Goal: Information Seeking & Learning: Check status

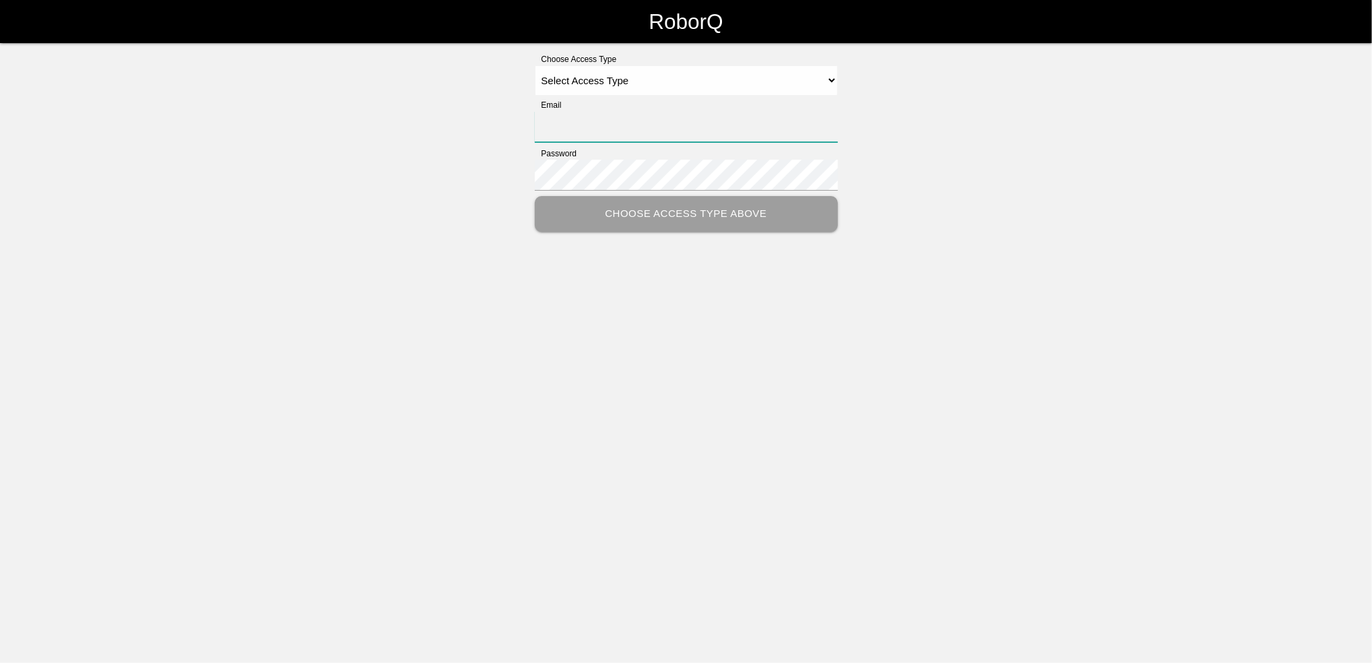
type input "[EMAIL_ADDRESS][PERSON_NAME][PERSON_NAME][DOMAIN_NAME]"
click at [832, 82] on select "Select Access Type Admin Customer Supervisor Worker" at bounding box center [686, 80] width 303 height 30
select select "Customer"
click at [535, 65] on select "Select Access Type Admin Customer Supervisor Worker" at bounding box center [686, 80] width 303 height 30
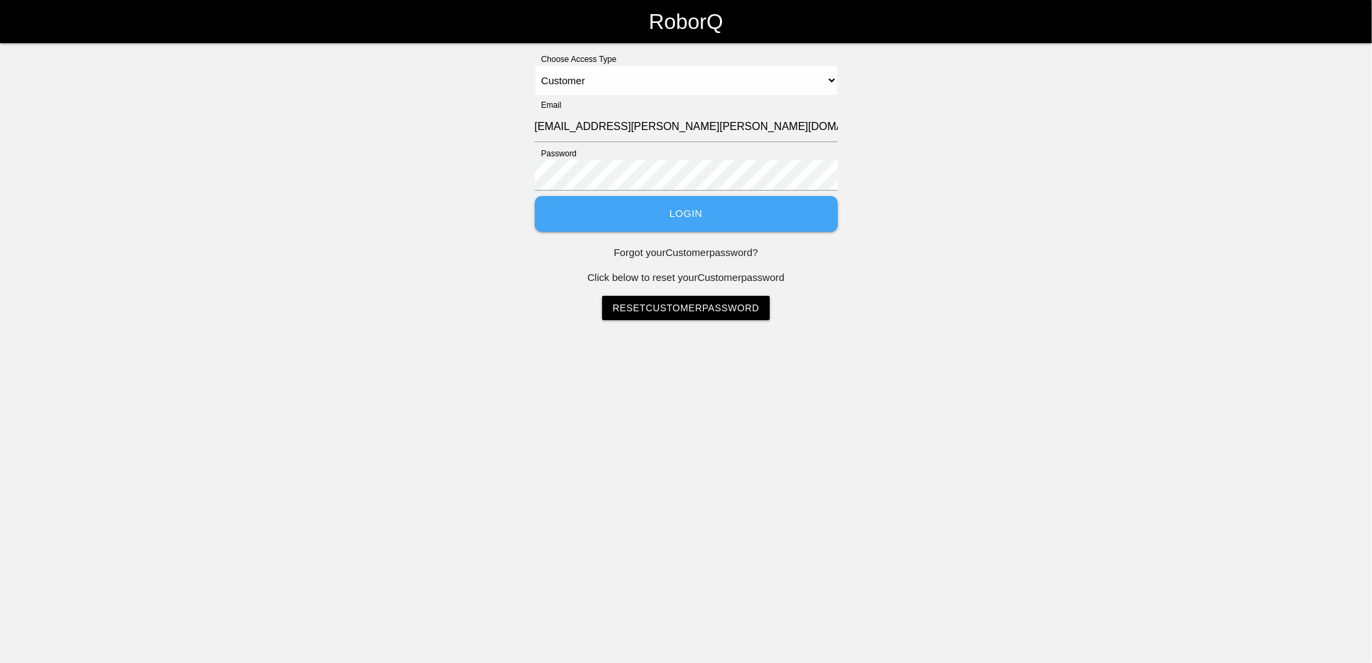
click at [612, 219] on button "Login" at bounding box center [686, 214] width 303 height 36
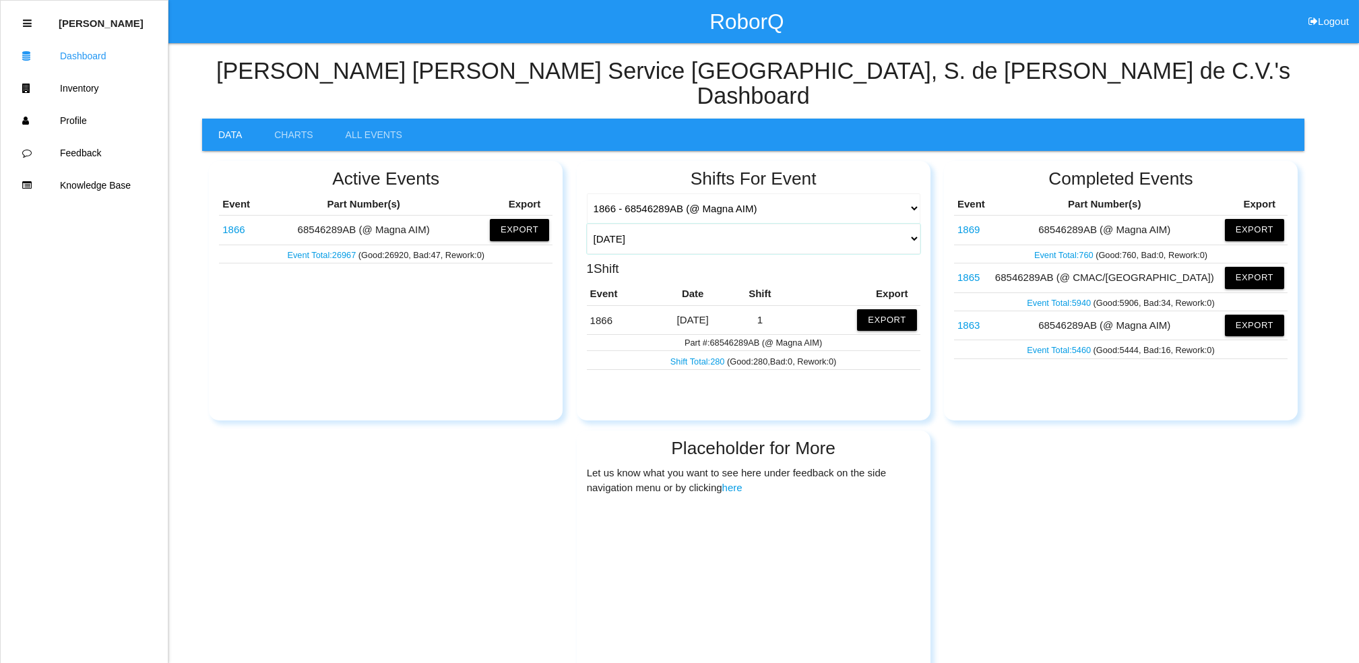
click at [914, 224] on select "[DATE] [DATE] Range Last 7 days (09/03-09/10) Last 30 days (08/11-09/10) Last 6…" at bounding box center [753, 239] width 333 height 30
click at [587, 224] on select "[DATE] [DATE] Range Last 7 days (09/03-09/10) Last 30 days (08/11-09/10) Last 6…" at bounding box center [753, 239] width 333 height 30
select select "30"
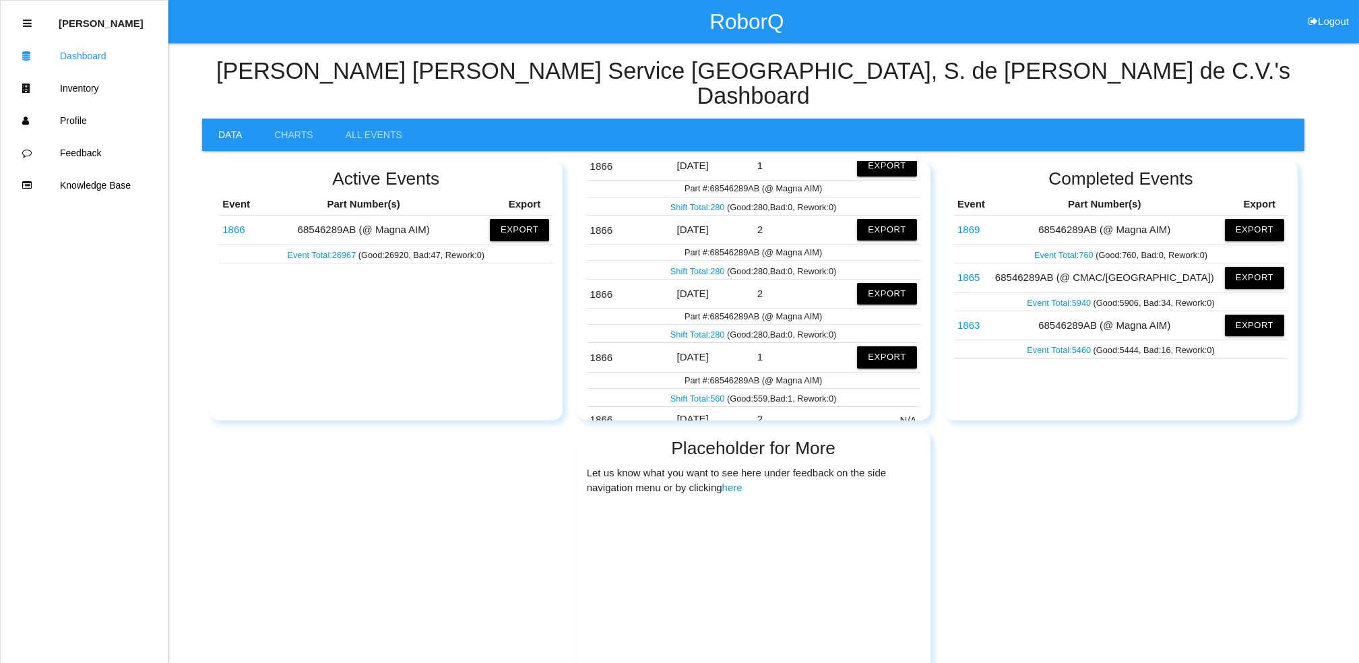
scroll to position [1526, 0]
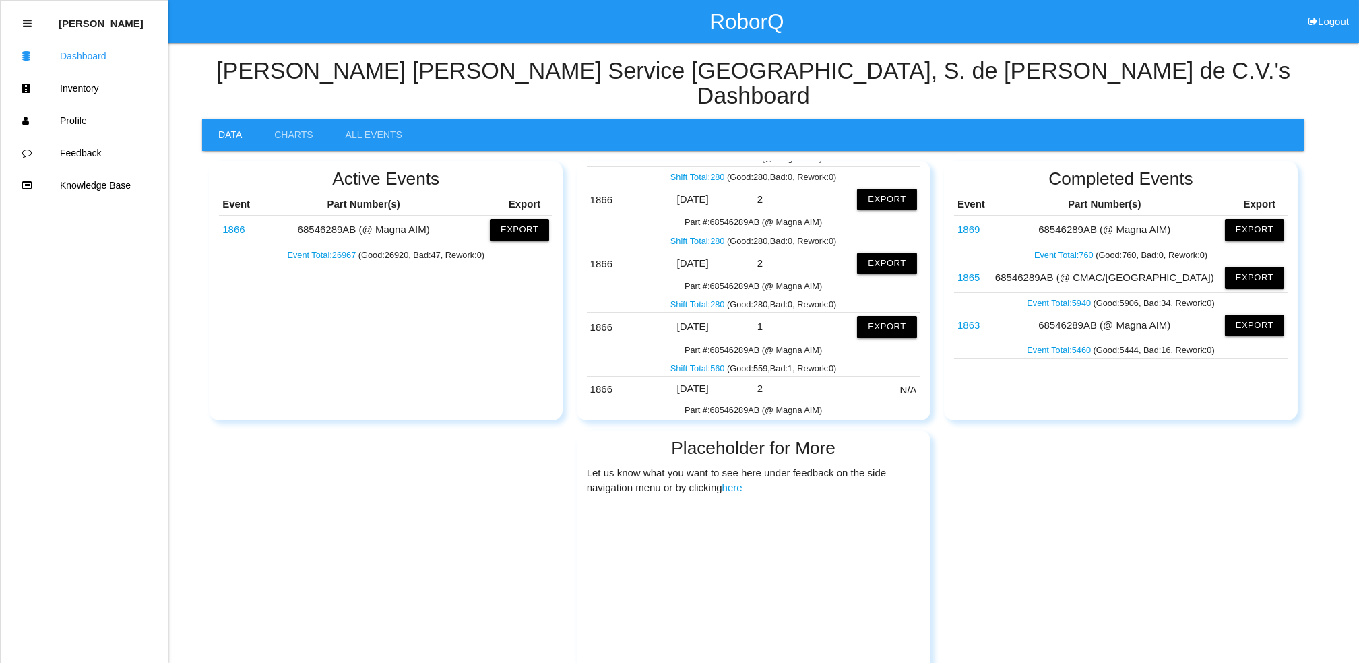
click at [693, 363] on link "Shift Total: 560" at bounding box center [698, 368] width 57 height 10
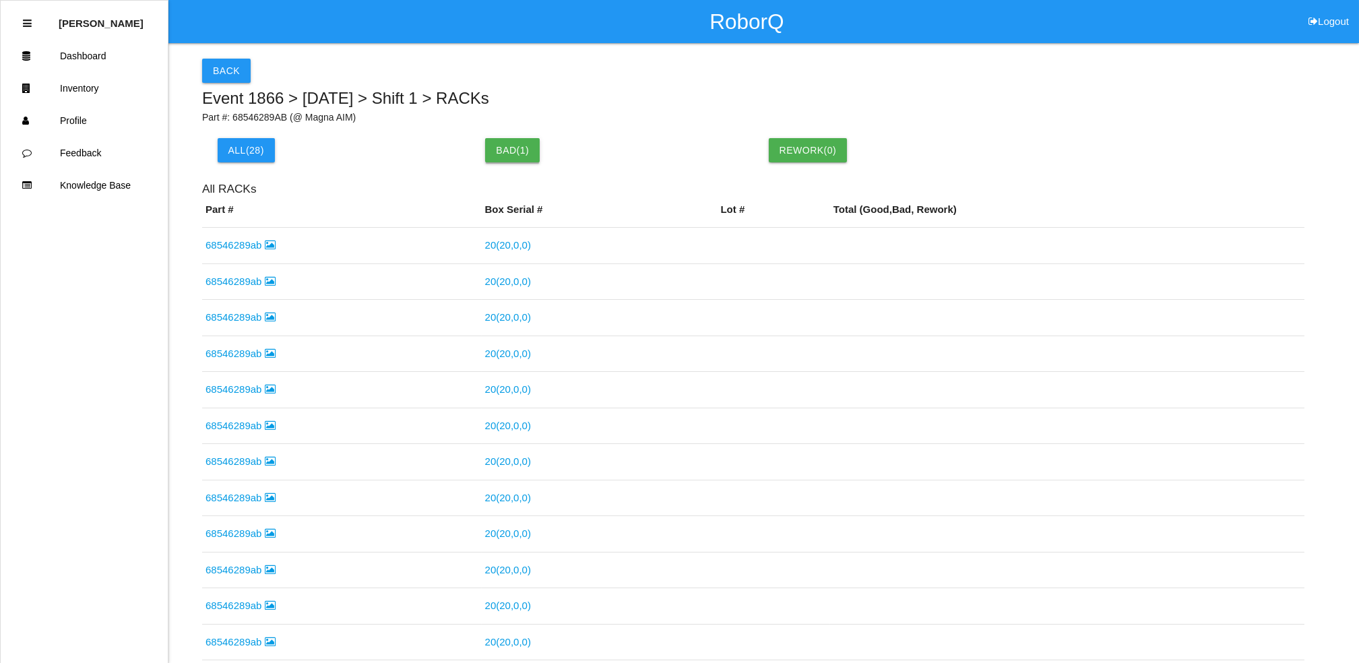
click at [525, 154] on button "Bad ( 1 )" at bounding box center [512, 150] width 55 height 24
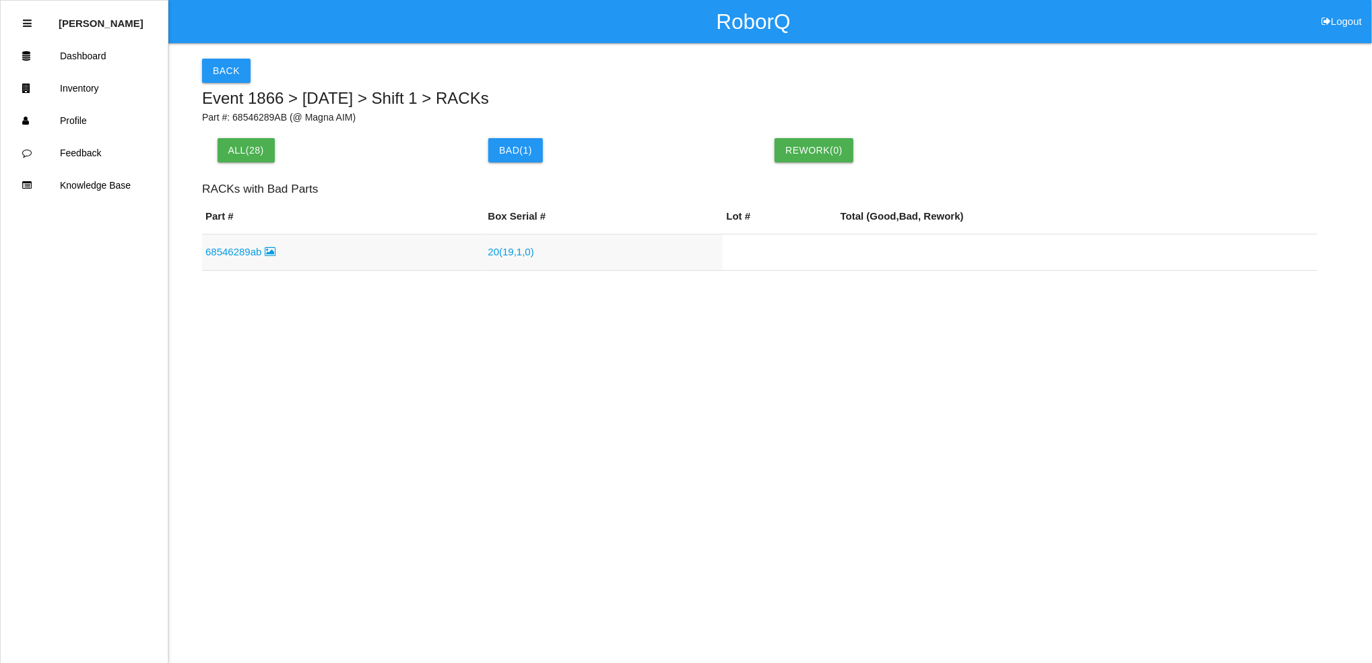
click at [227, 255] on link "68546289ab" at bounding box center [240, 251] width 70 height 11
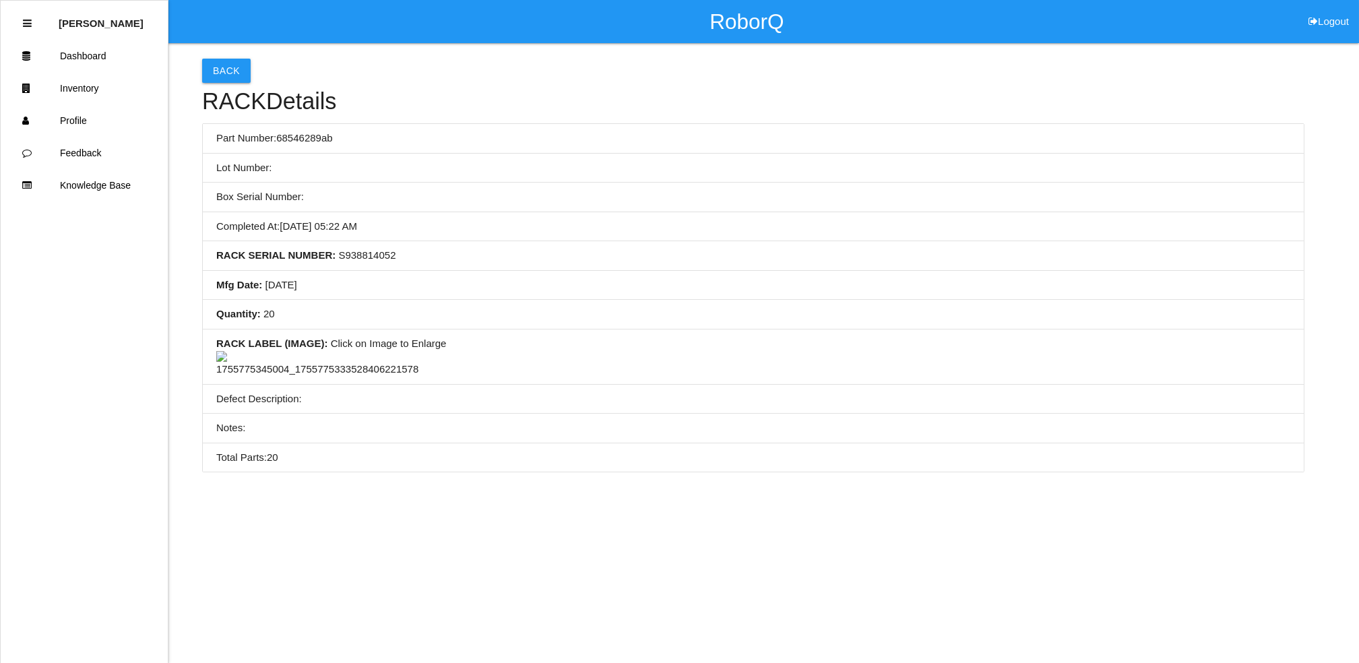
click at [322, 377] on img at bounding box center [317, 364] width 202 height 26
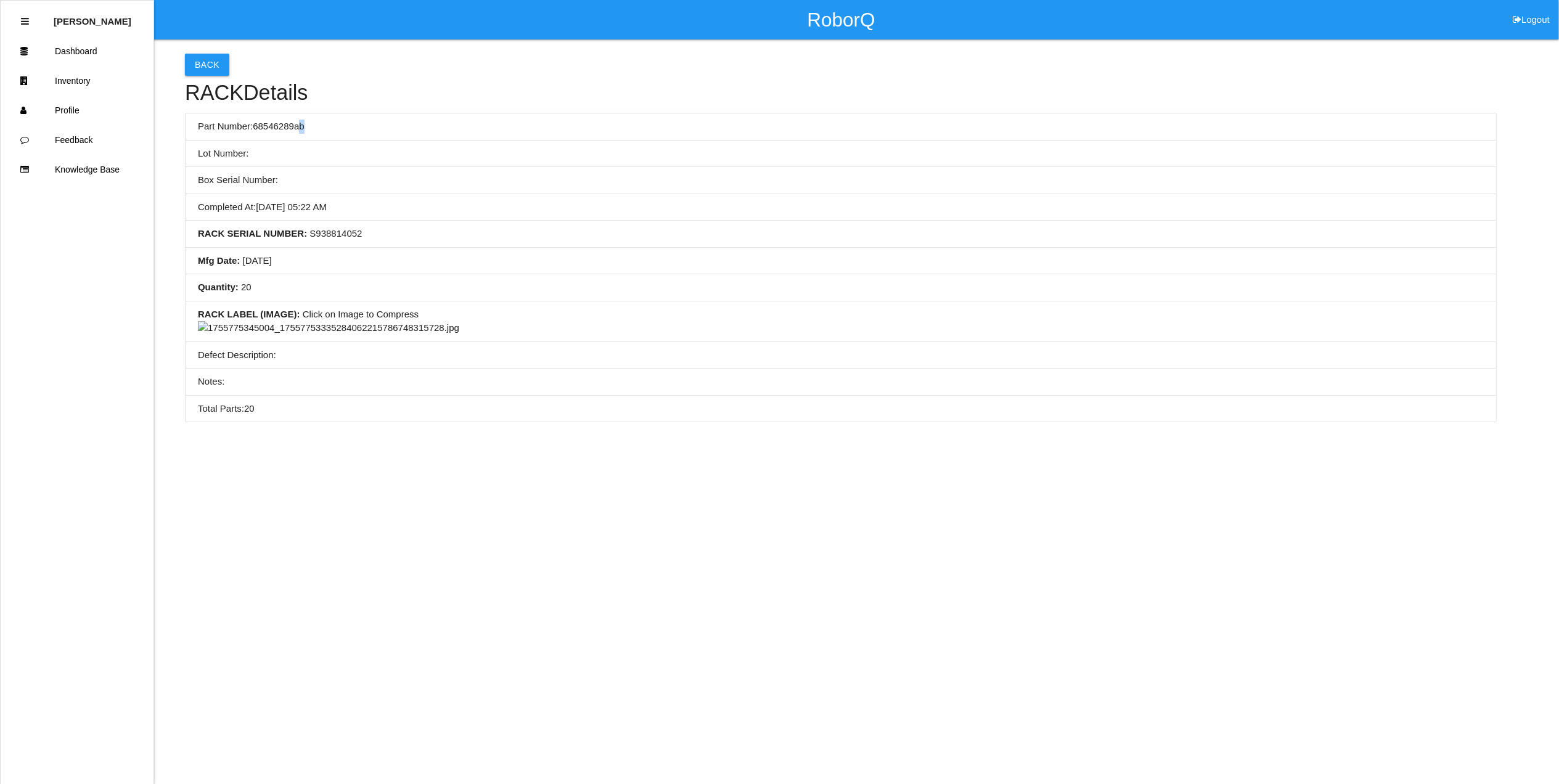
drag, startPoint x: 315, startPoint y: 132, endPoint x: 301, endPoint y: 131, distance: 14.0
click at [301, 131] on li "Part Number: 68546289ab" at bounding box center [841, 127] width 1310 height 27
drag, startPoint x: 301, startPoint y: 131, endPoint x: 336, endPoint y: 131, distance: 35.0
click at [336, 131] on li "Part Number: 68546289ab" at bounding box center [841, 127] width 1310 height 27
drag, startPoint x: 254, startPoint y: 126, endPoint x: 304, endPoint y: 131, distance: 50.2
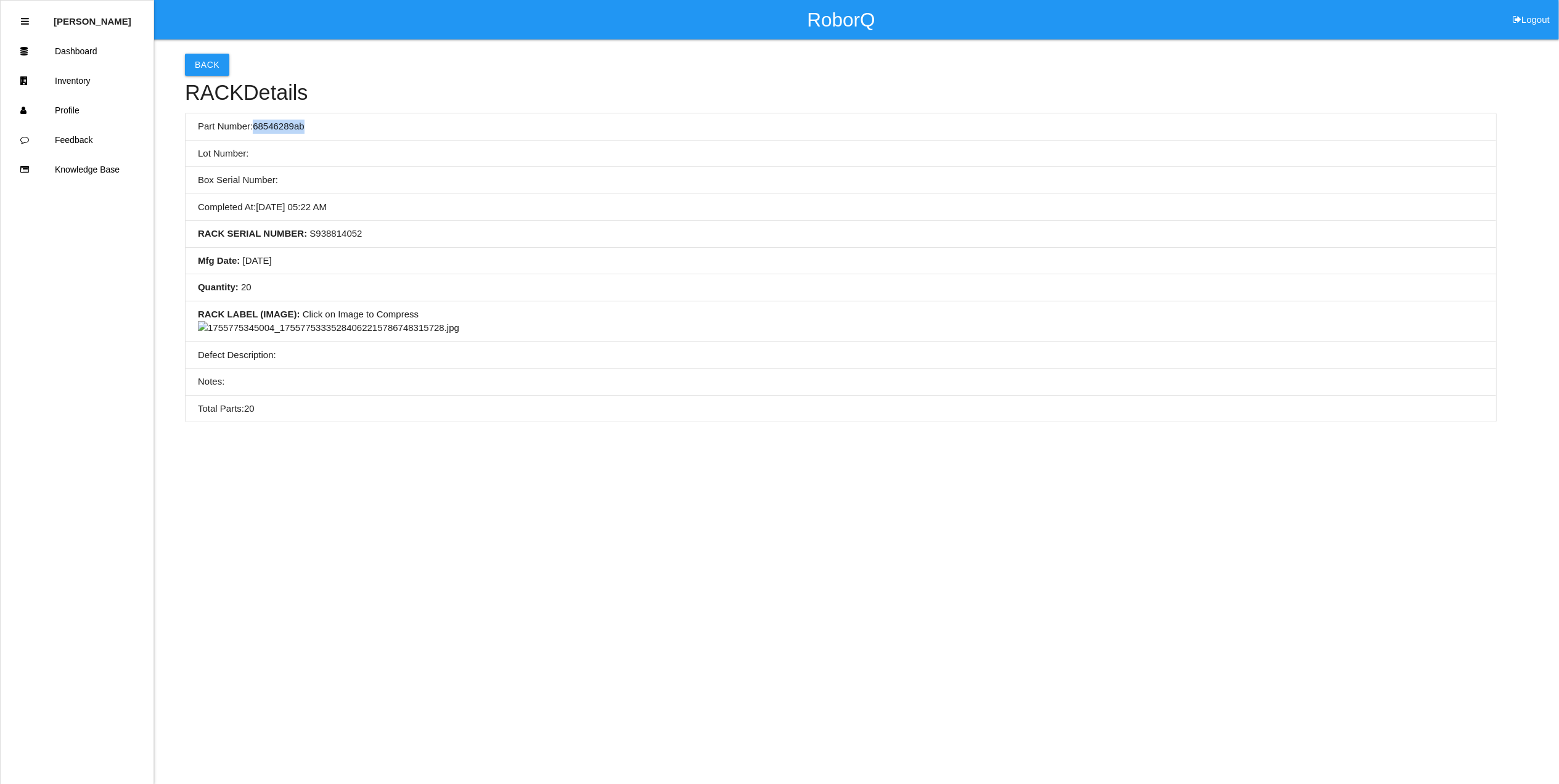
click at [304, 131] on li "Part Number: 68546289ab" at bounding box center [841, 127] width 1310 height 27
click at [210, 65] on button "Back" at bounding box center [207, 65] width 45 height 22
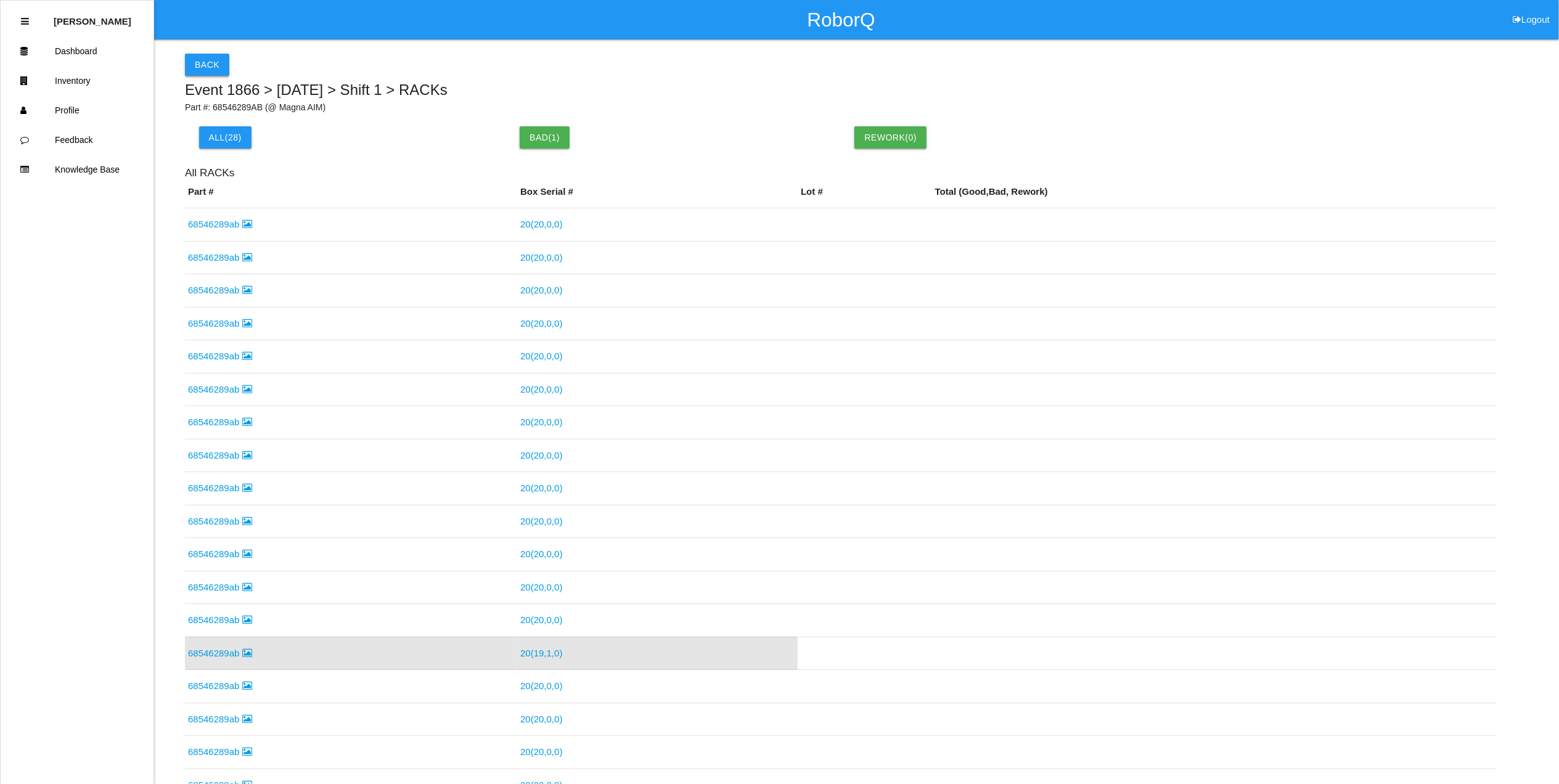
click at [218, 64] on button "Back" at bounding box center [207, 65] width 45 height 22
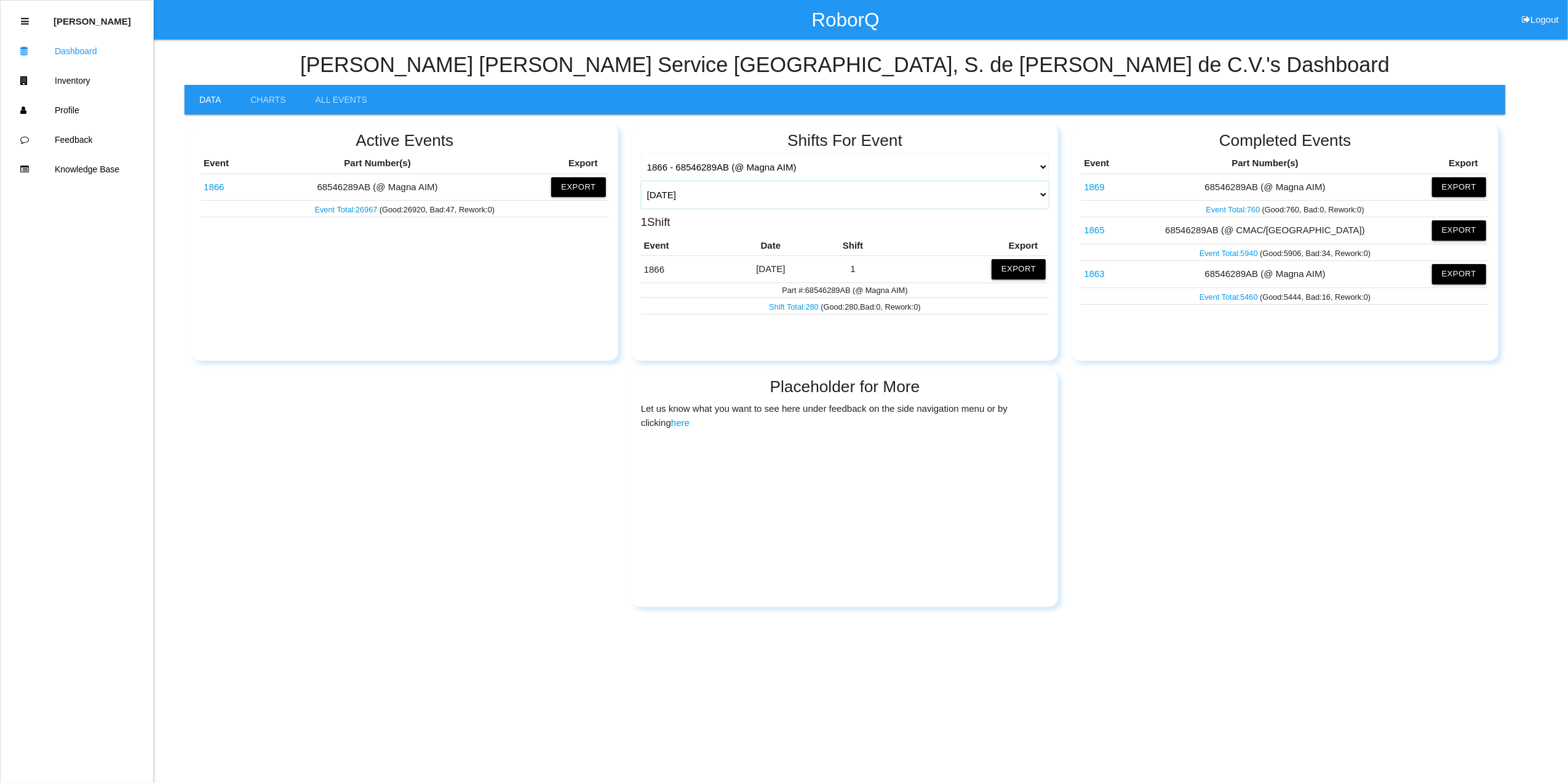
click at [1039, 196] on select "[DATE] [DATE] Range Last 7 days (09/03-09/10) Last 30 days (08/11-09/10) Last 6…" at bounding box center [845, 195] width 408 height 27
click at [641, 181] on select "[DATE] [DATE] Range Last 7 days (09/03-09/10) Last 30 days (08/11-09/10) Last 6…" at bounding box center [845, 195] width 408 height 27
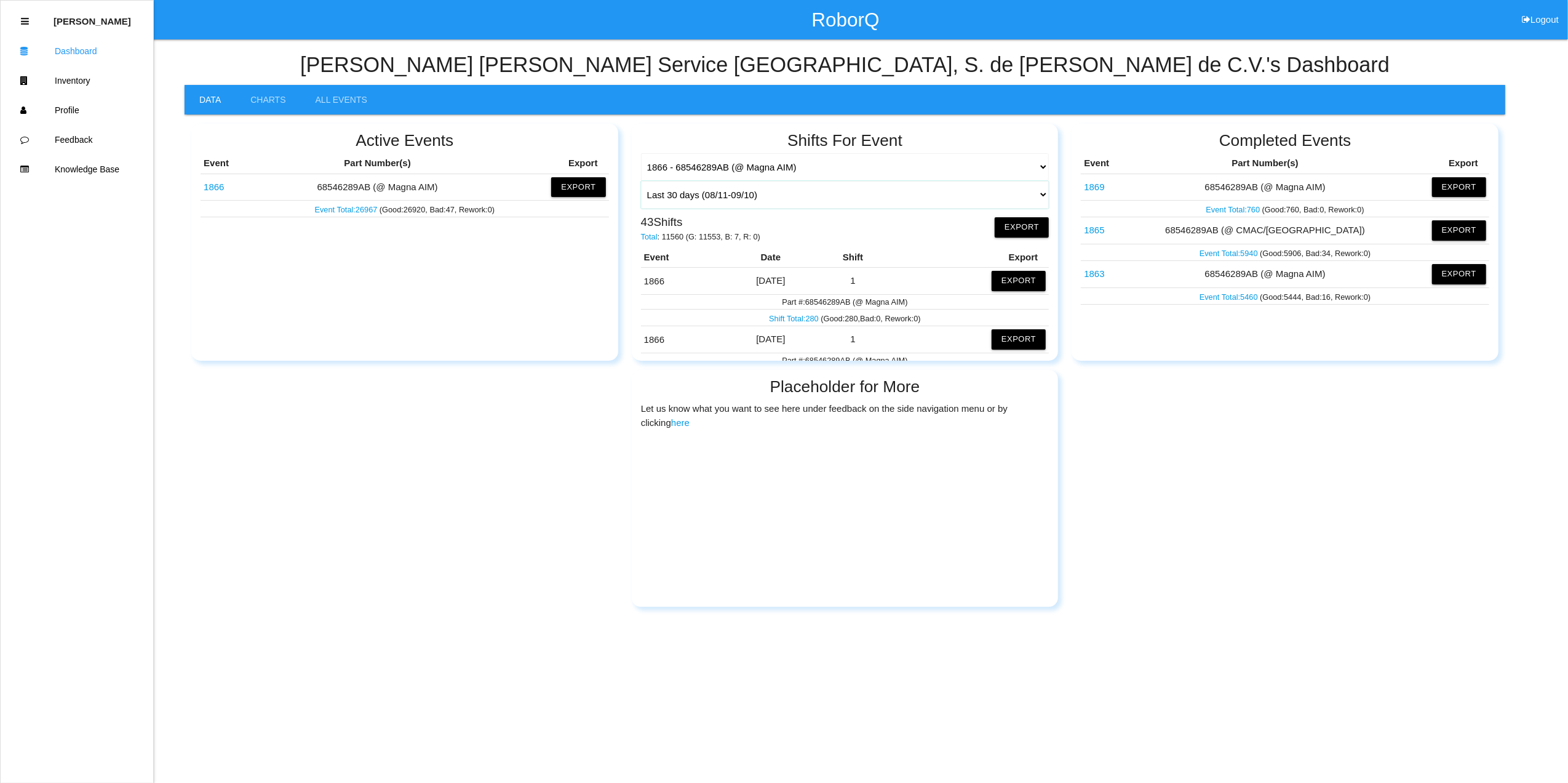
click at [1025, 191] on select "[DATE] [DATE] Range Last 7 days (09/03-09/10) Last 30 days (08/11-09/10) Last 6…" at bounding box center [845, 195] width 408 height 27
click at [641, 181] on select "[DATE] [DATE] Range Last 7 days (09/03-09/10) Last 30 days (08/11-09/10) Last 6…" at bounding box center [845, 195] width 408 height 27
select select "60"
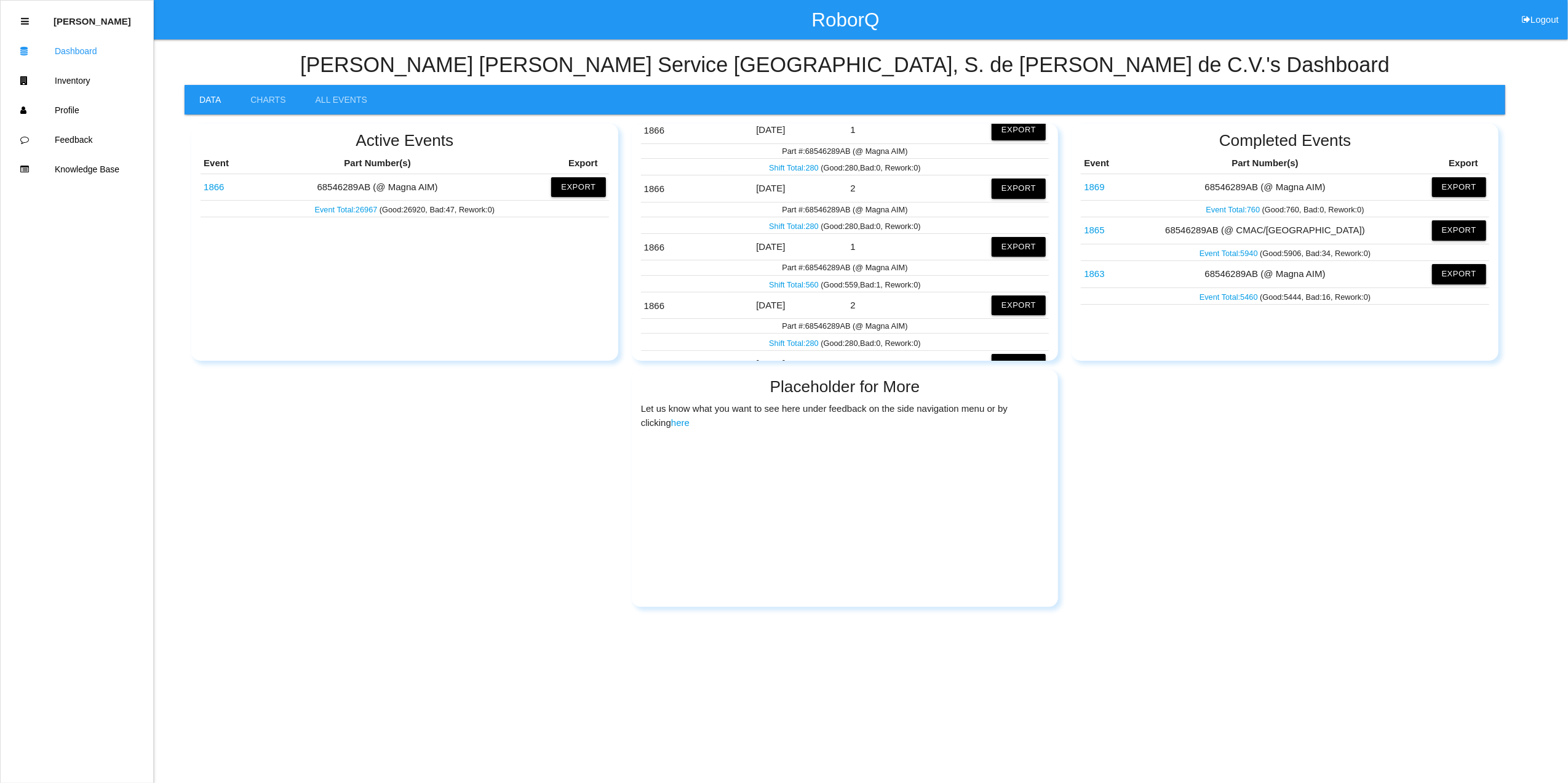
scroll to position [1394, 0]
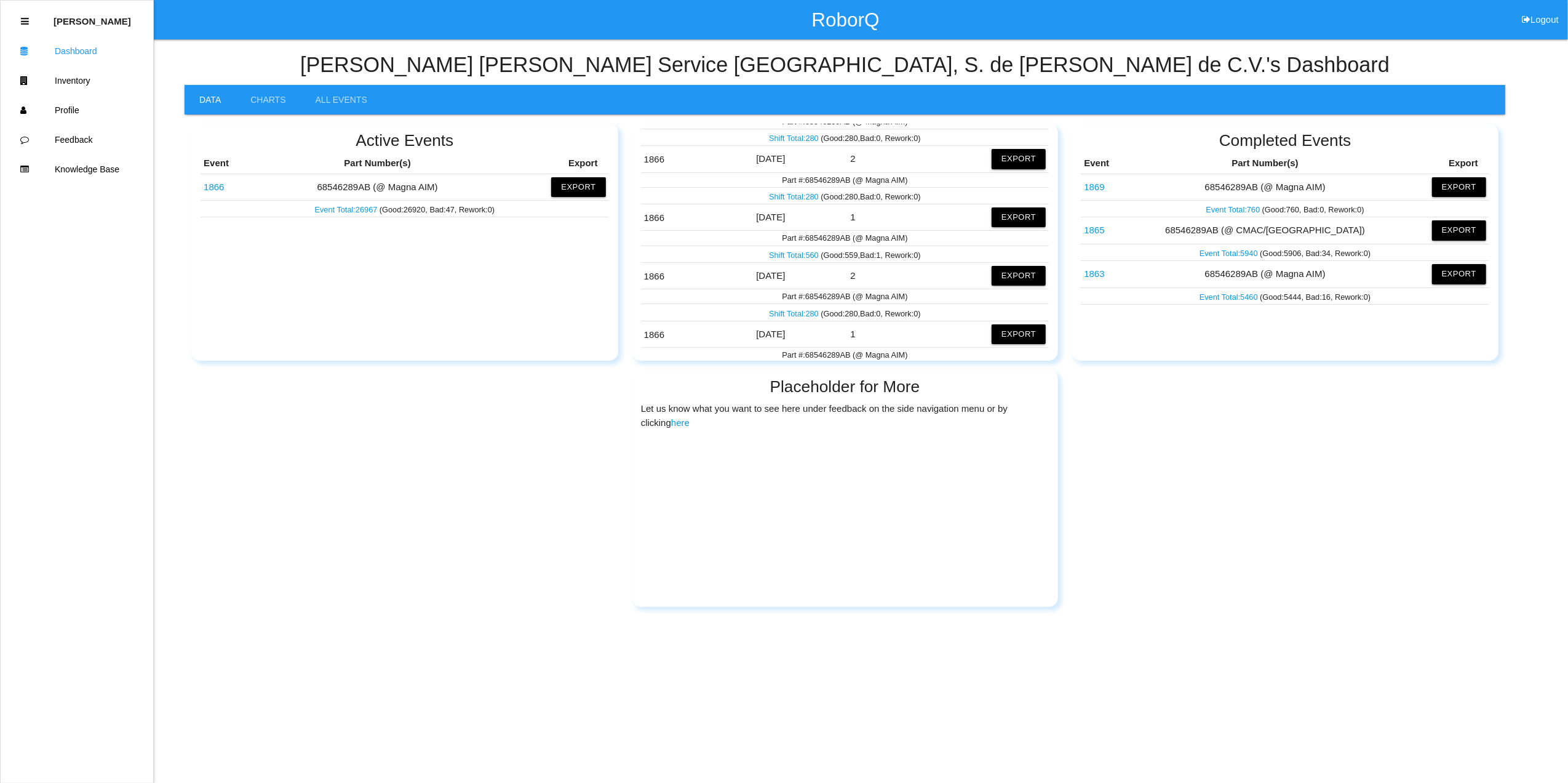
click at [795, 259] on link "Shift Total: 560" at bounding box center [795, 255] width 52 height 9
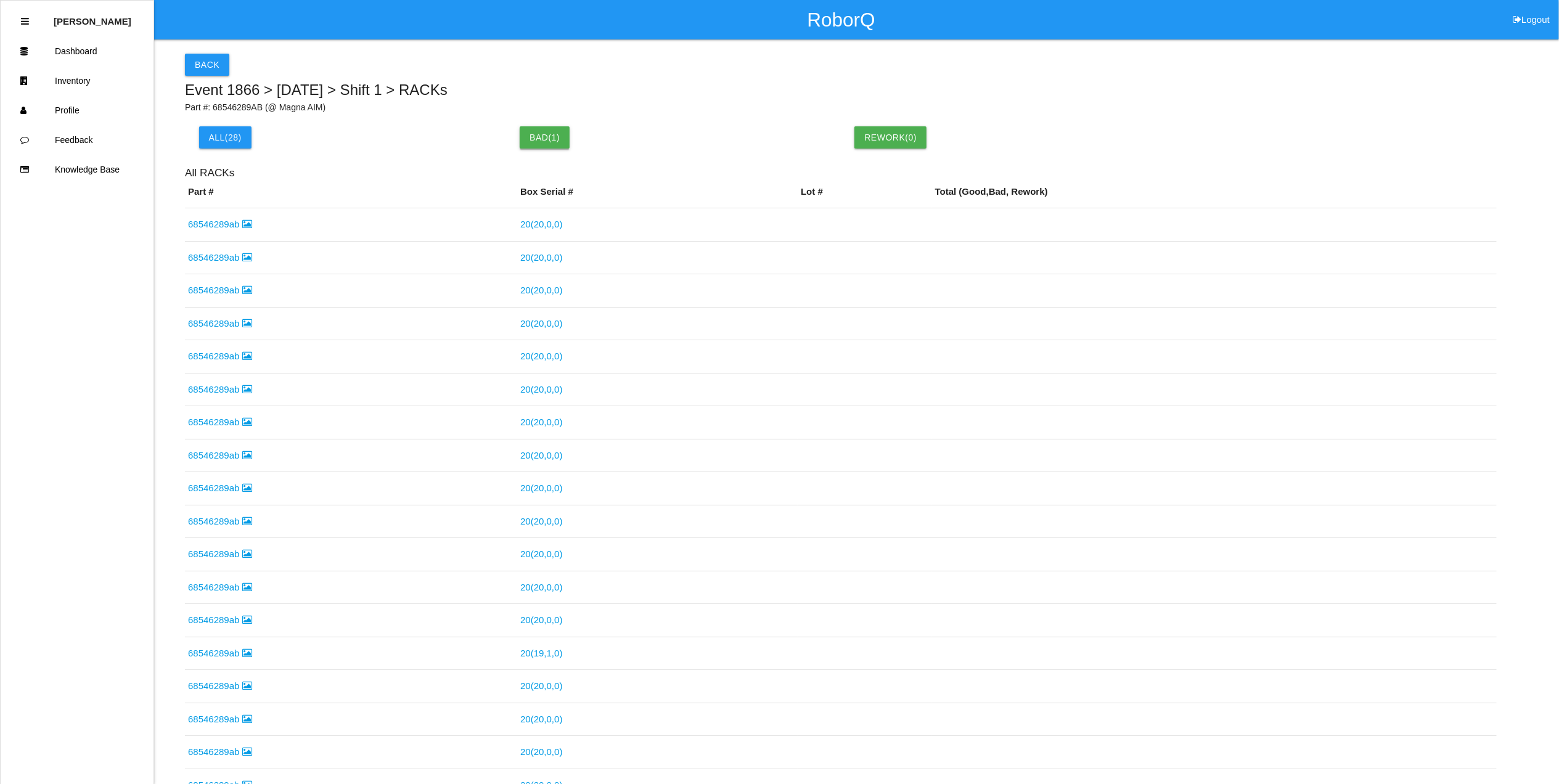
click at [535, 134] on button "Bad ( 1 )" at bounding box center [544, 137] width 50 height 22
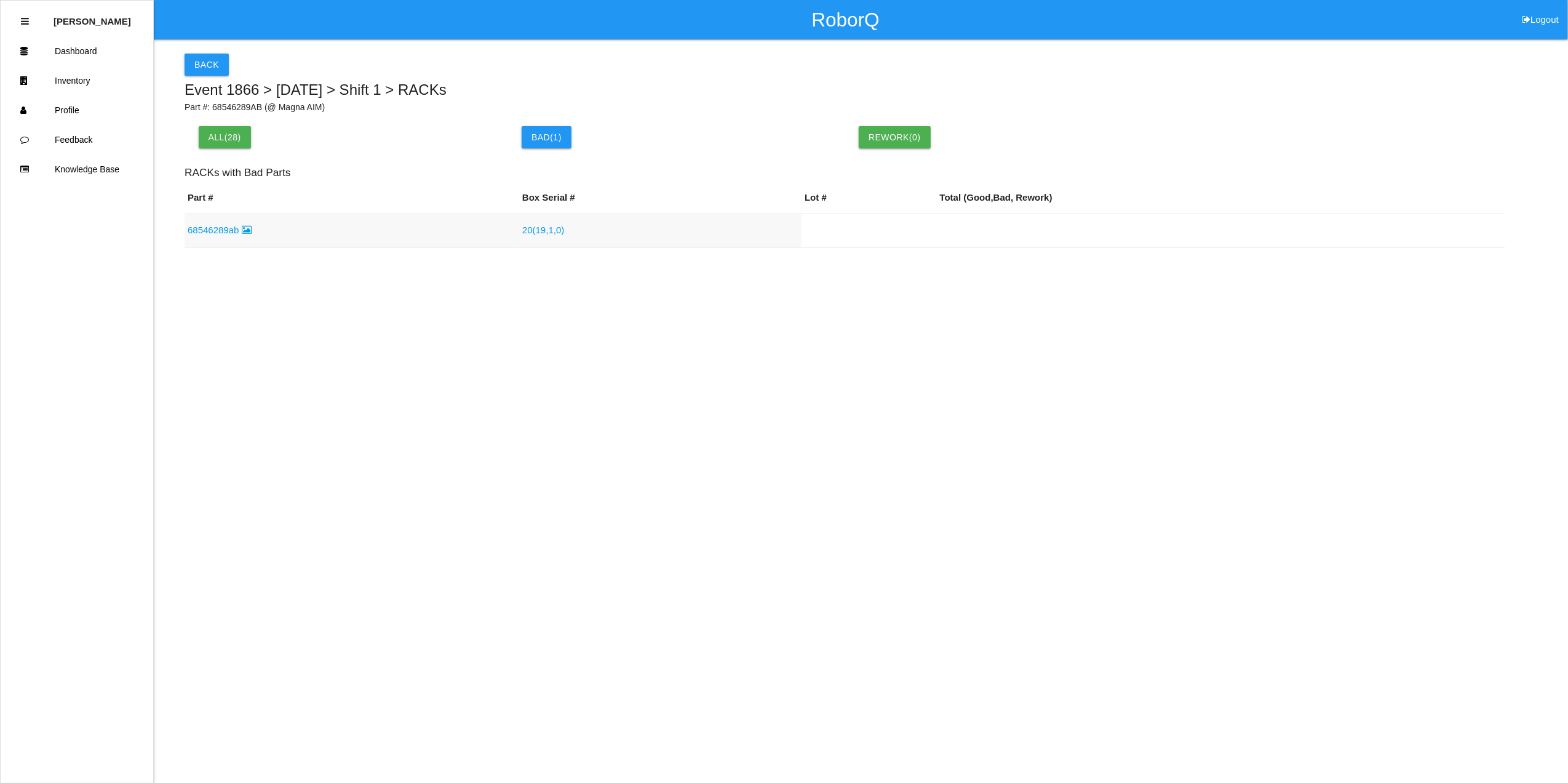
click at [540, 231] on link "20 ( 19 , 1 , 0 )" at bounding box center [543, 229] width 42 height 10
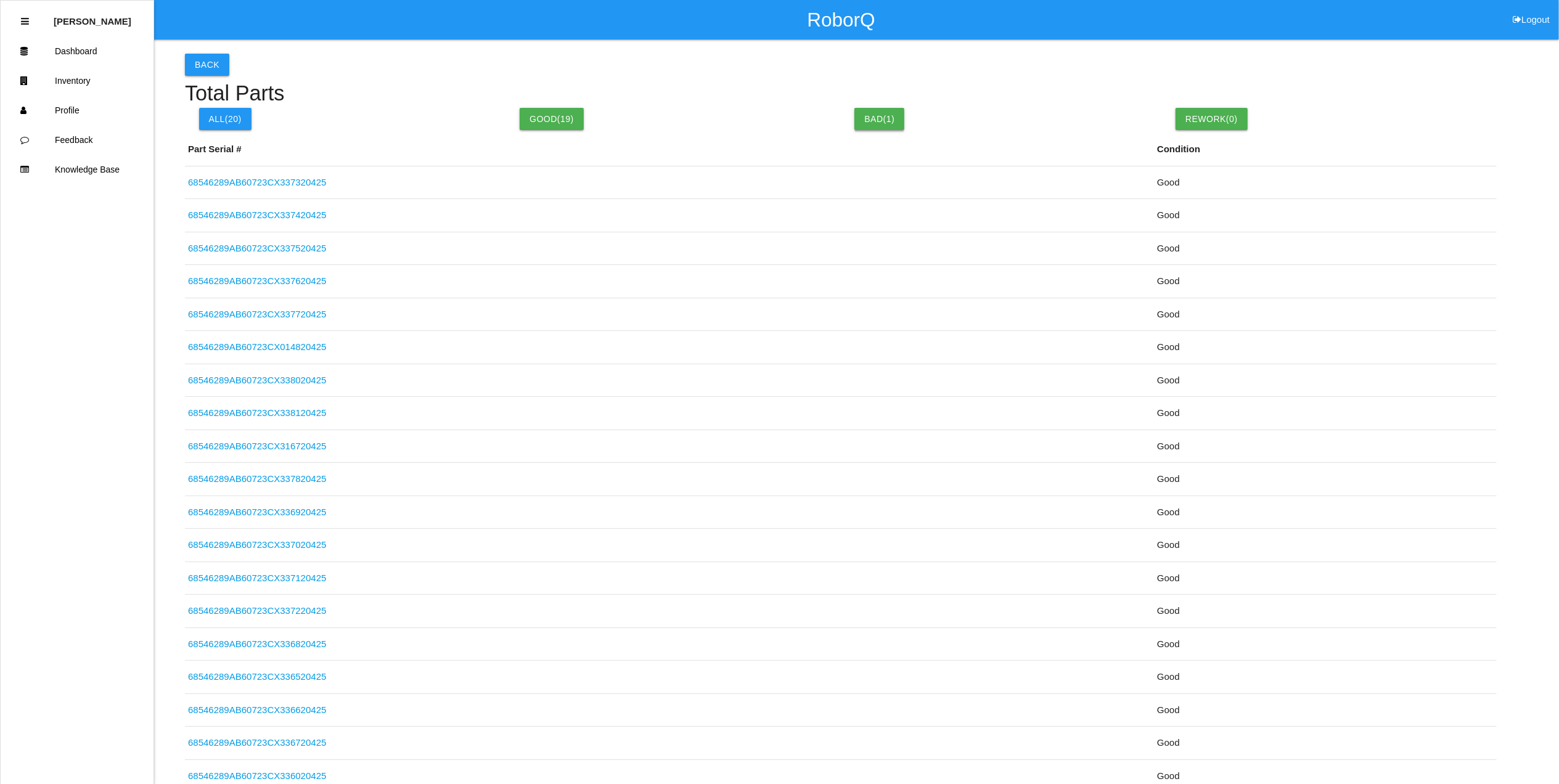
click at [879, 121] on button "Bad( 1 )" at bounding box center [879, 119] width 50 height 22
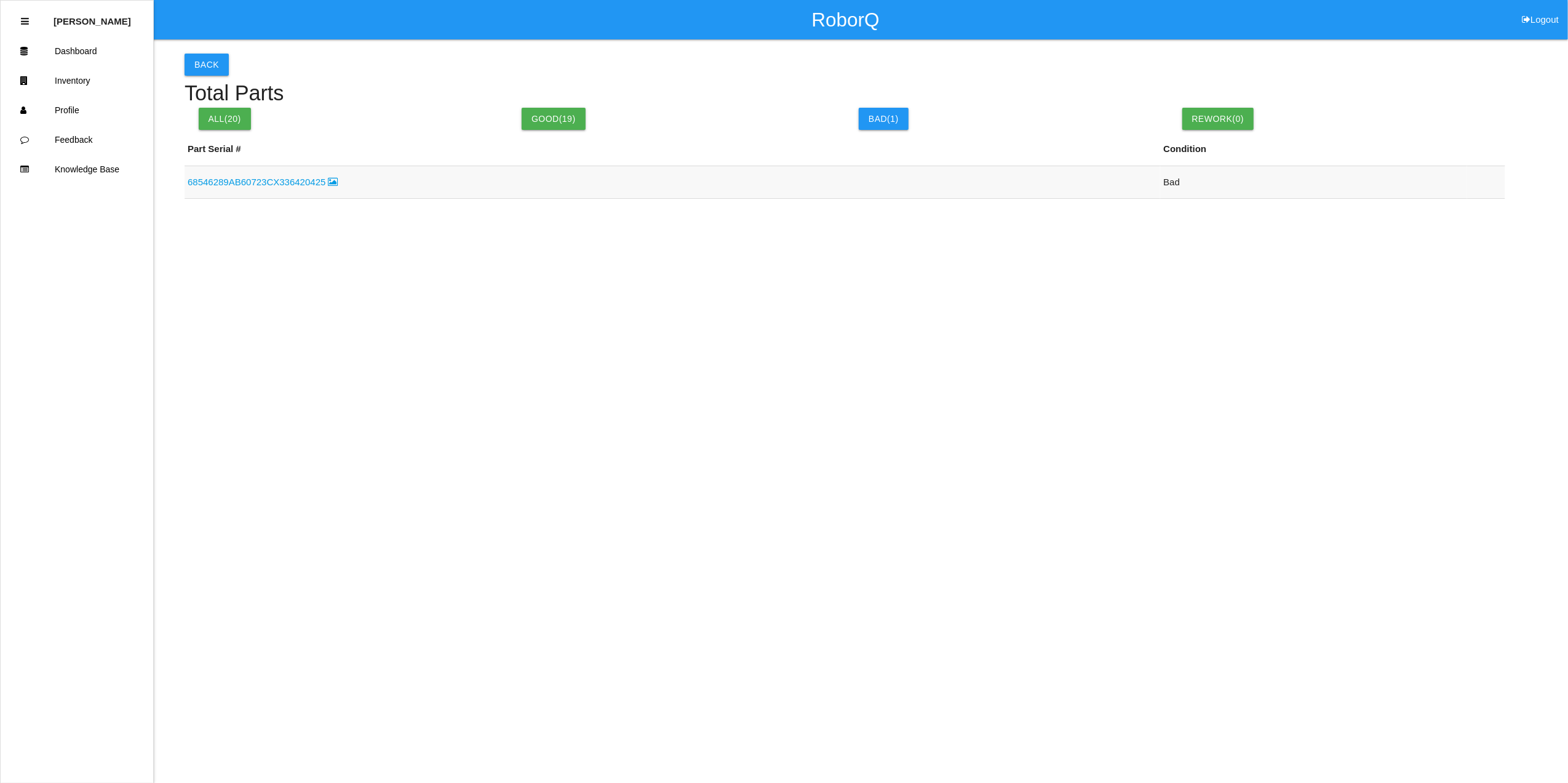
click at [279, 180] on link "68546289AB60723CX336420425" at bounding box center [262, 181] width 151 height 10
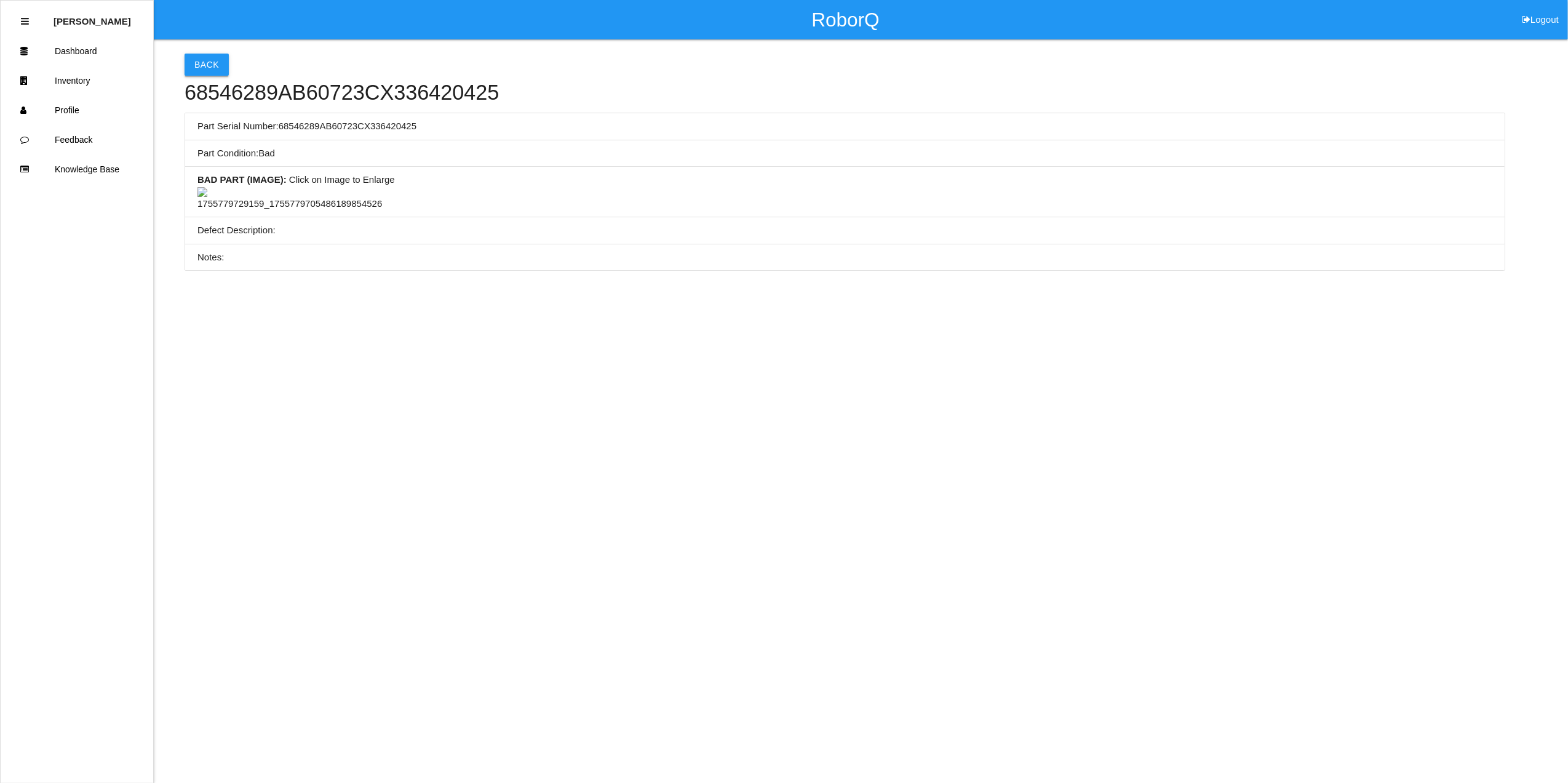
click at [205, 64] on button "Back" at bounding box center [206, 65] width 45 height 22
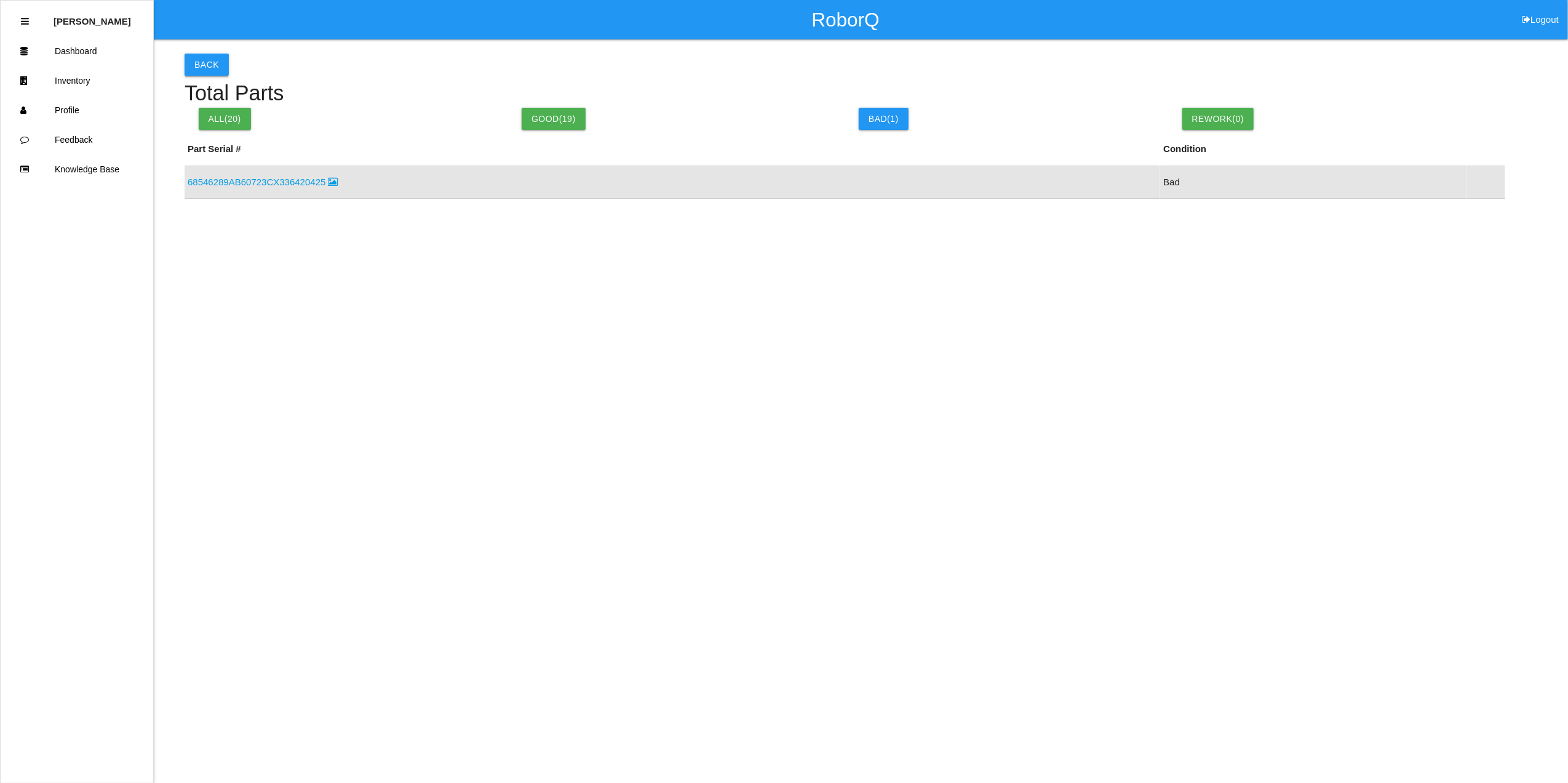
click at [207, 63] on button "Back" at bounding box center [206, 65] width 45 height 22
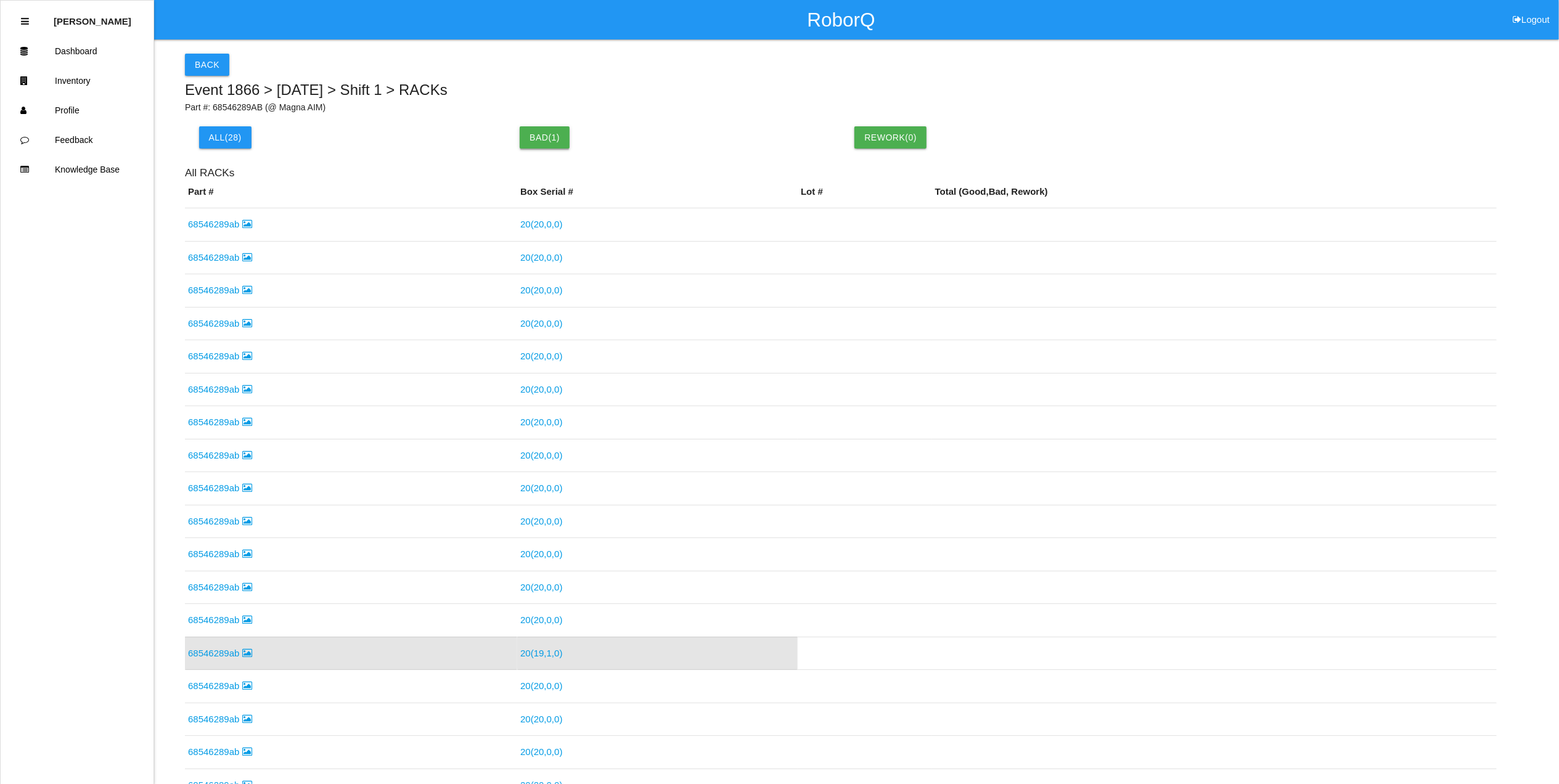
click at [539, 141] on button "Bad ( 1 )" at bounding box center [544, 137] width 50 height 22
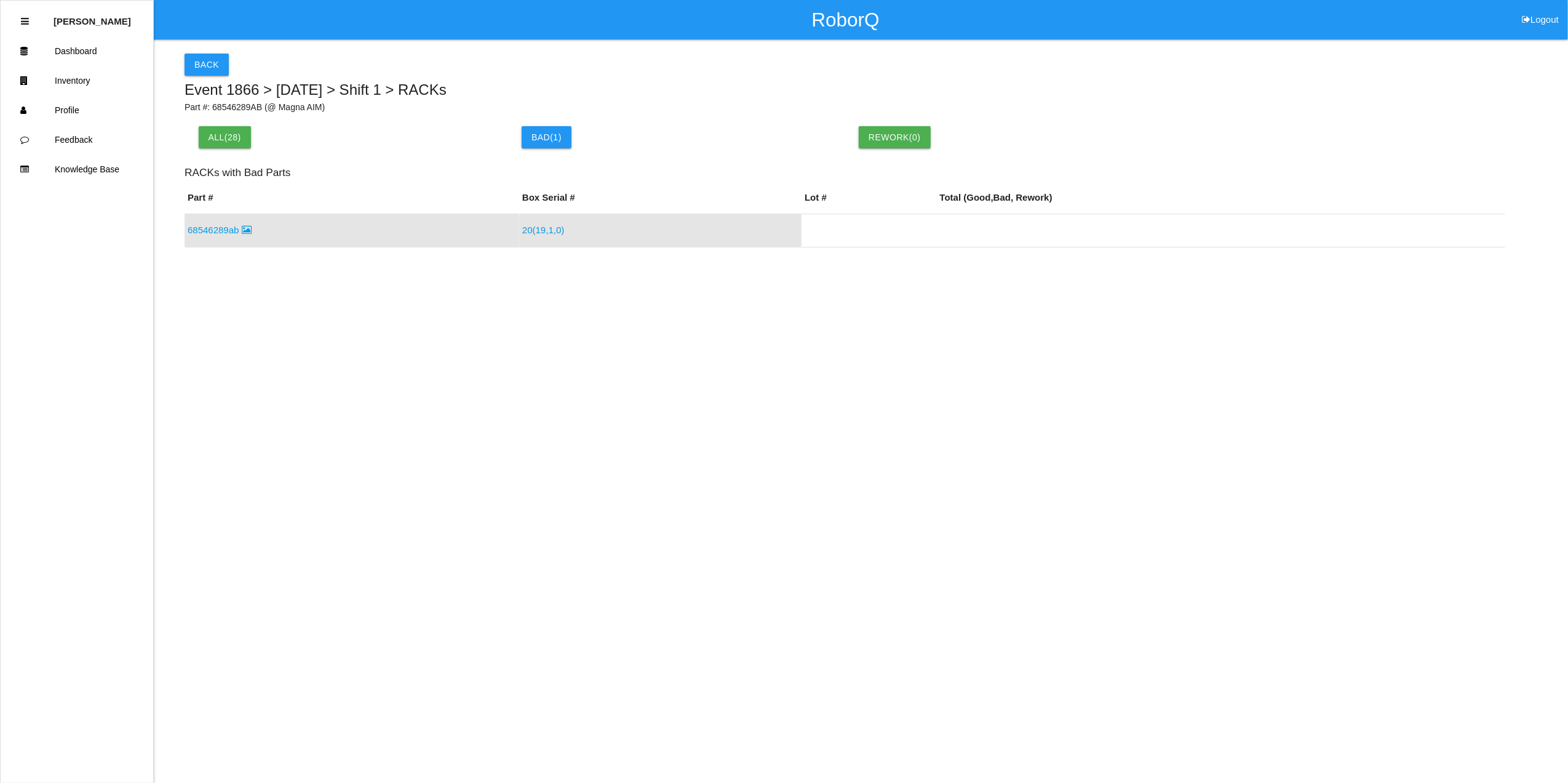
click at [217, 229] on link "68546289ab" at bounding box center [219, 229] width 64 height 10
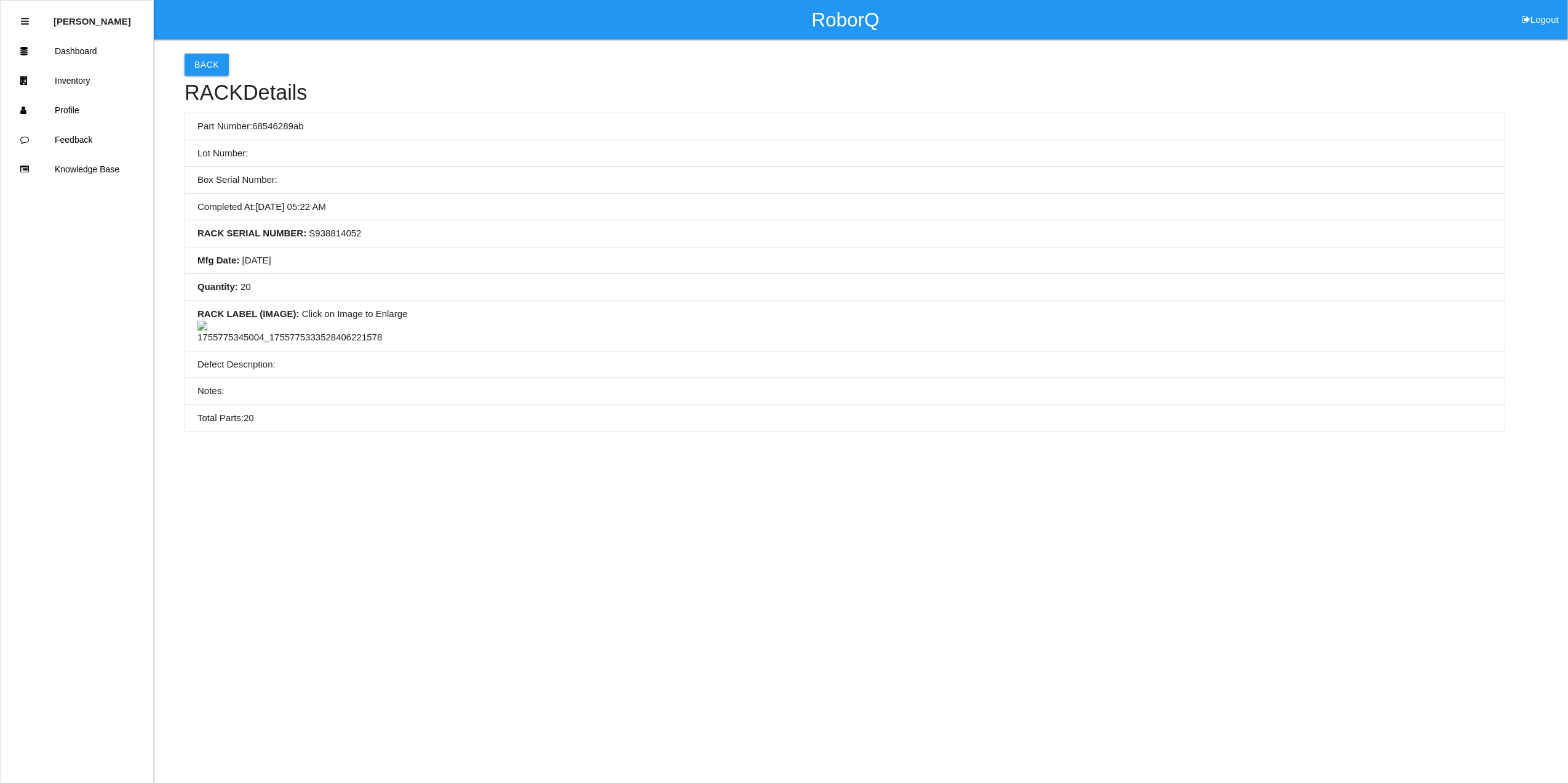
click at [315, 344] on img at bounding box center [289, 333] width 184 height 24
click at [216, 65] on button "Back" at bounding box center [206, 65] width 45 height 22
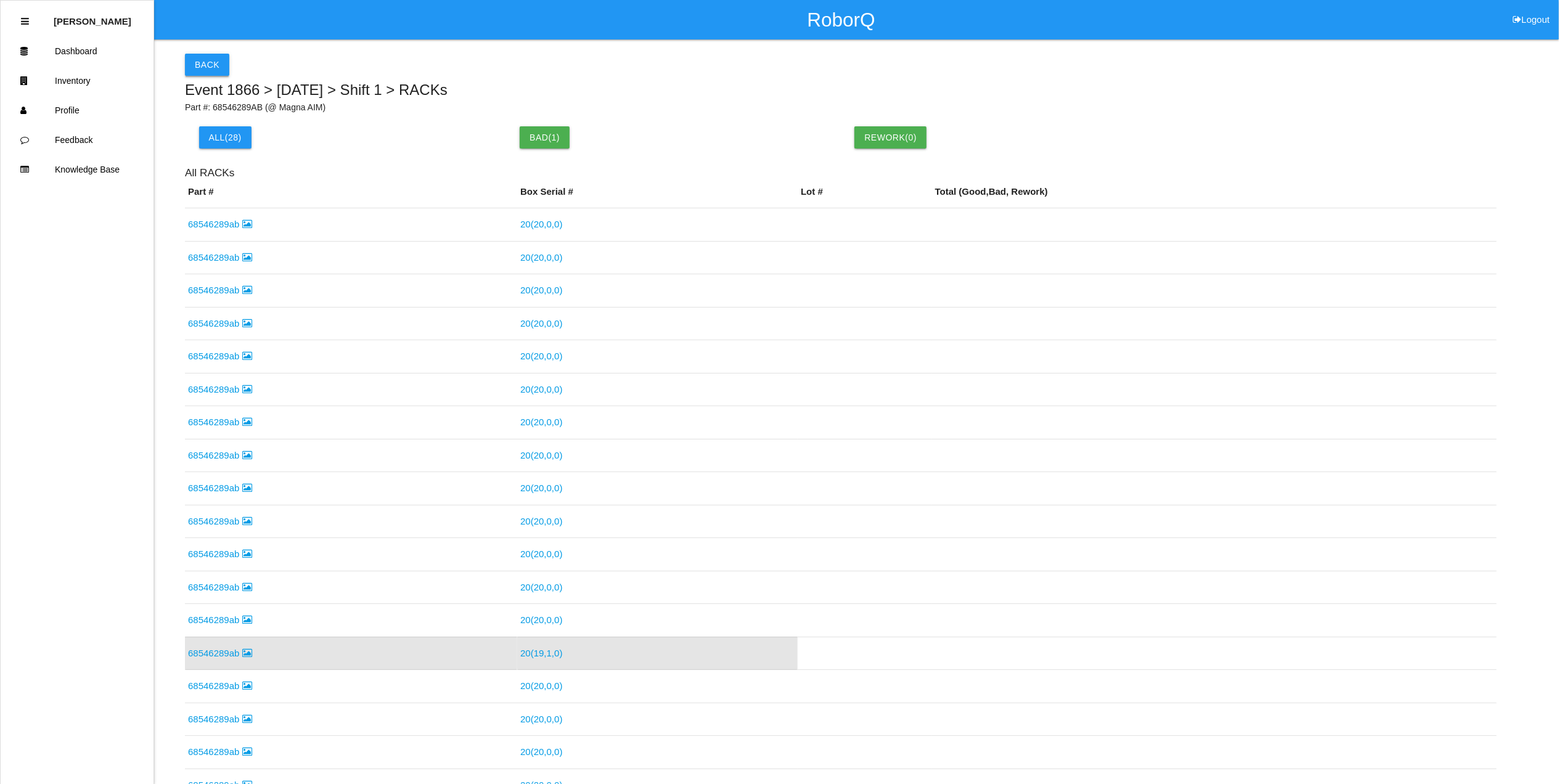
click at [202, 71] on button "Back" at bounding box center [207, 65] width 45 height 22
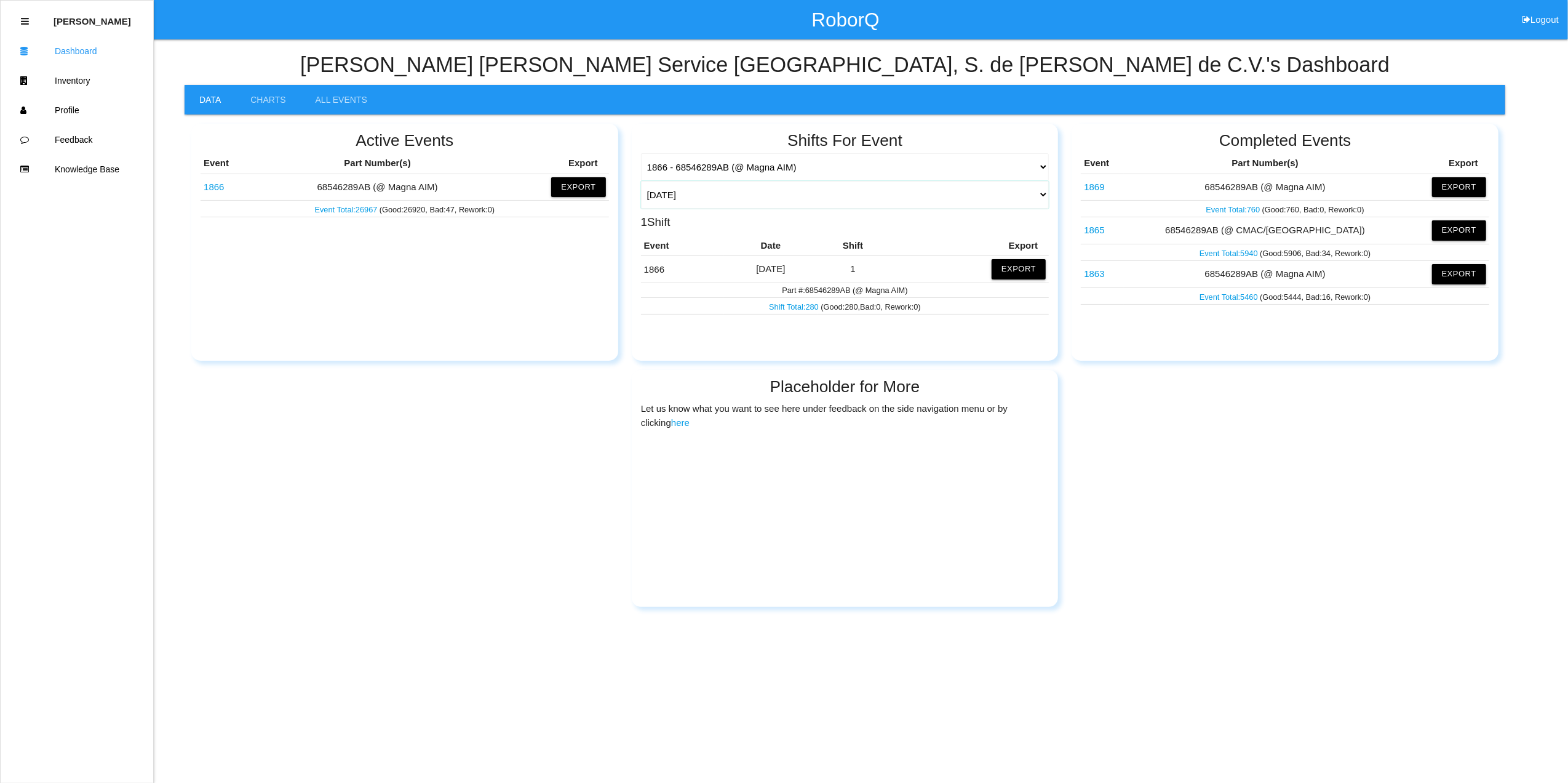
click at [1041, 197] on select "[DATE] [DATE] Range Last 7 days (09/03-09/10) Last 30 days (08/11-09/10) Last 6…" at bounding box center [845, 195] width 408 height 27
click at [641, 181] on select "[DATE] [DATE] Range Last 7 days (09/03-09/10) Last 30 days (08/11-09/10) Last 6…" at bounding box center [845, 195] width 408 height 27
select select "30"
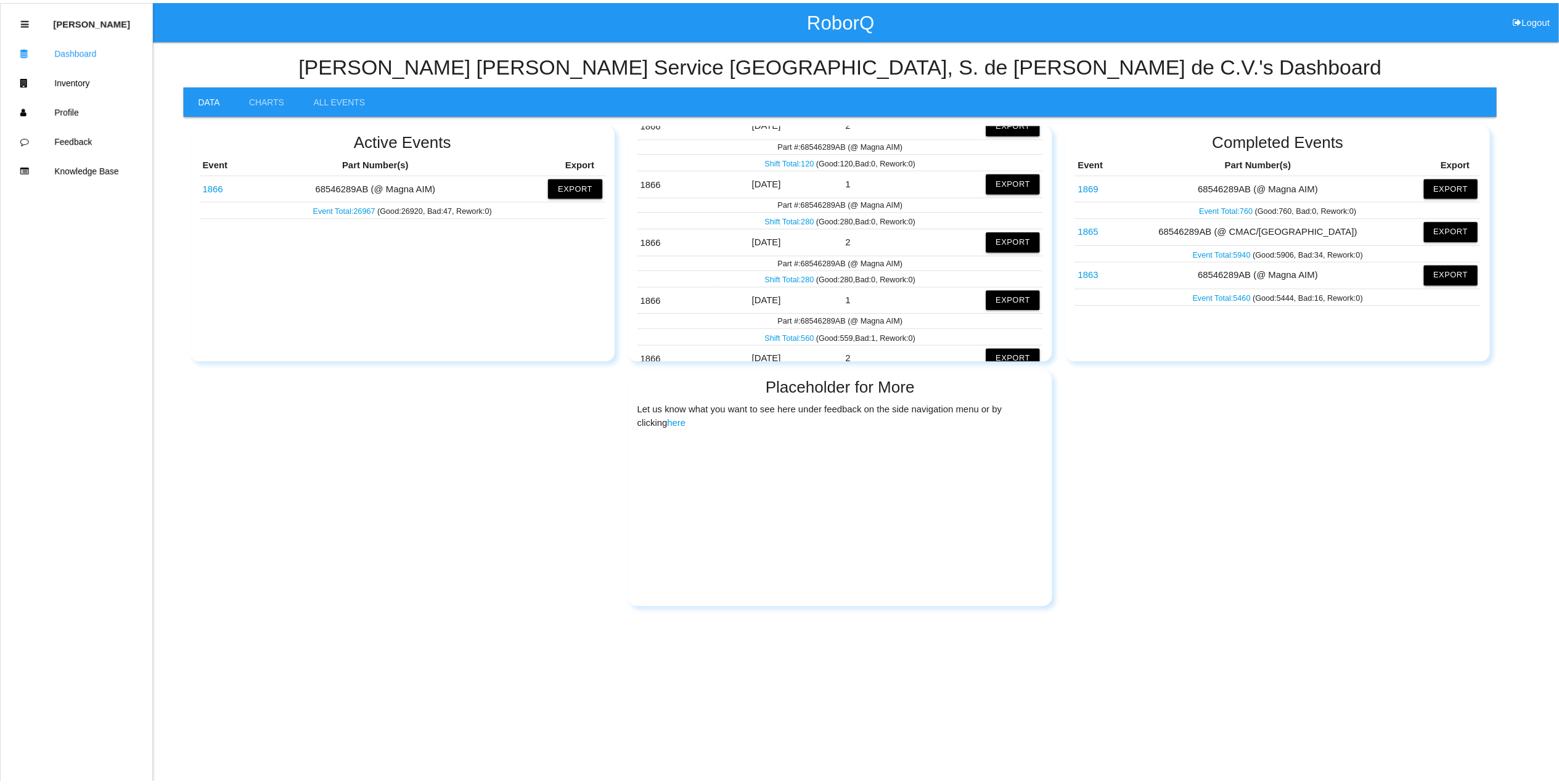
scroll to position [1396, 0]
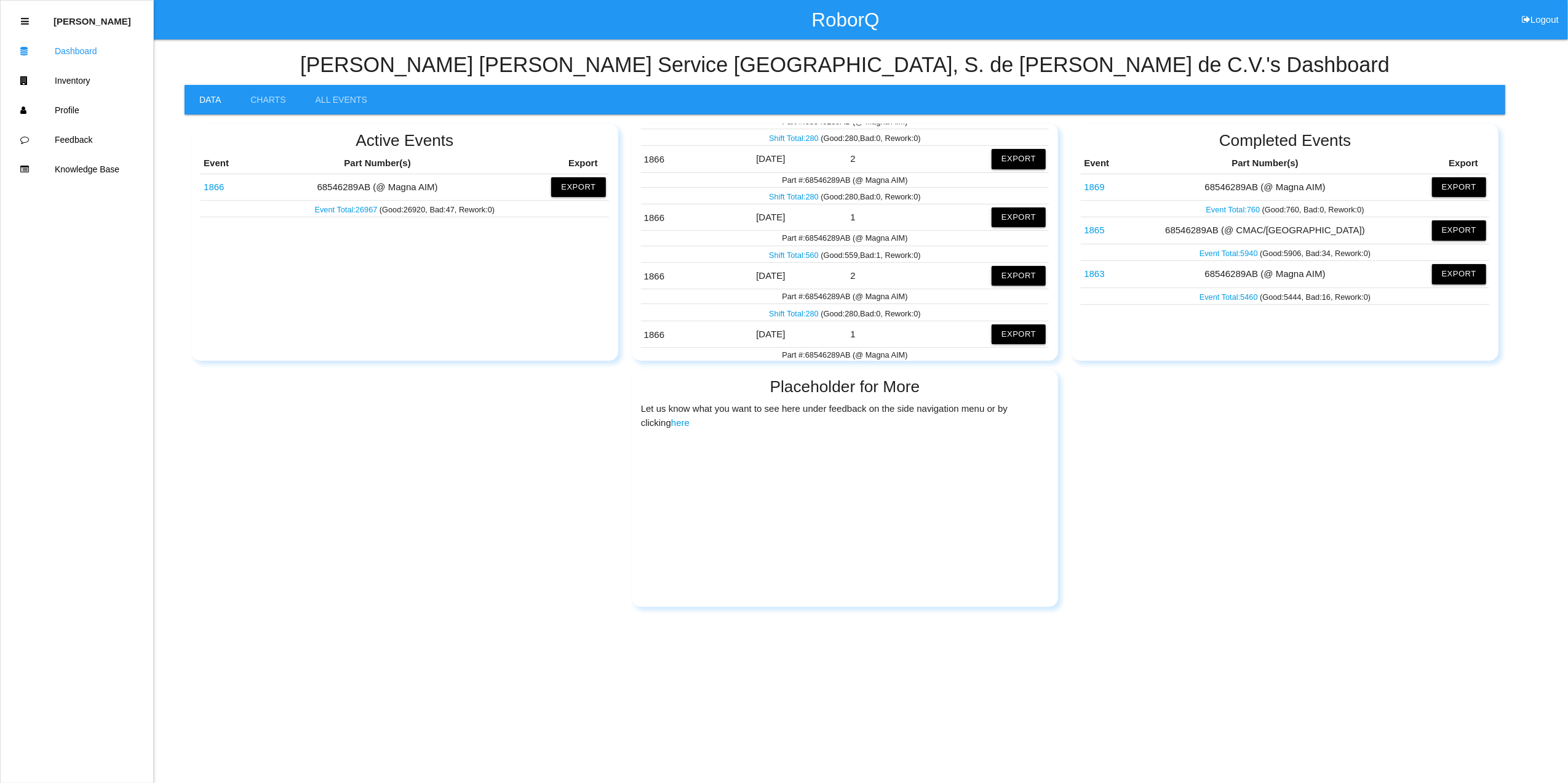
click at [793, 259] on link "Shift Total: 560" at bounding box center [795, 255] width 52 height 9
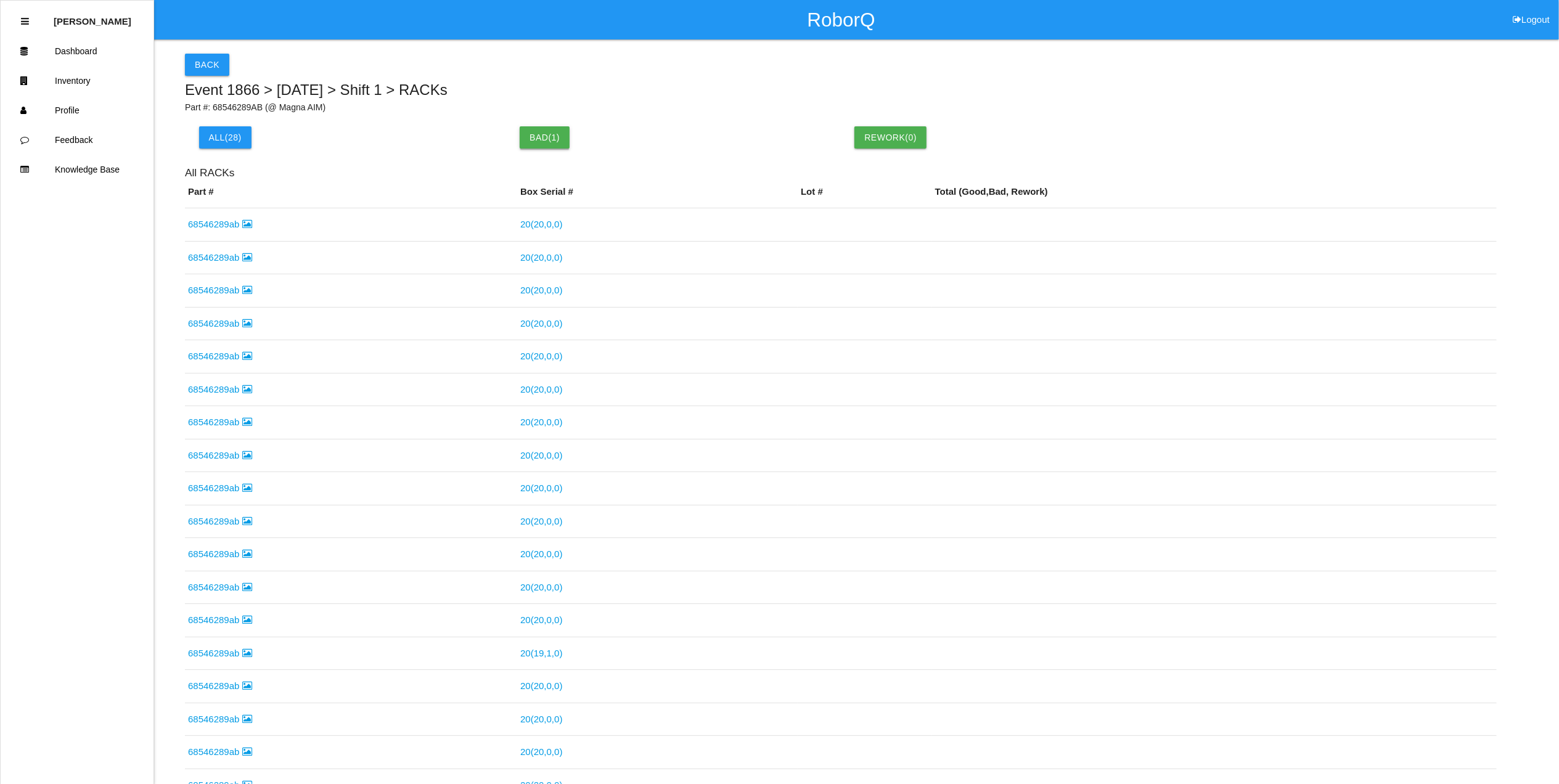
click at [543, 138] on button "Bad ( 1 )" at bounding box center [544, 137] width 50 height 22
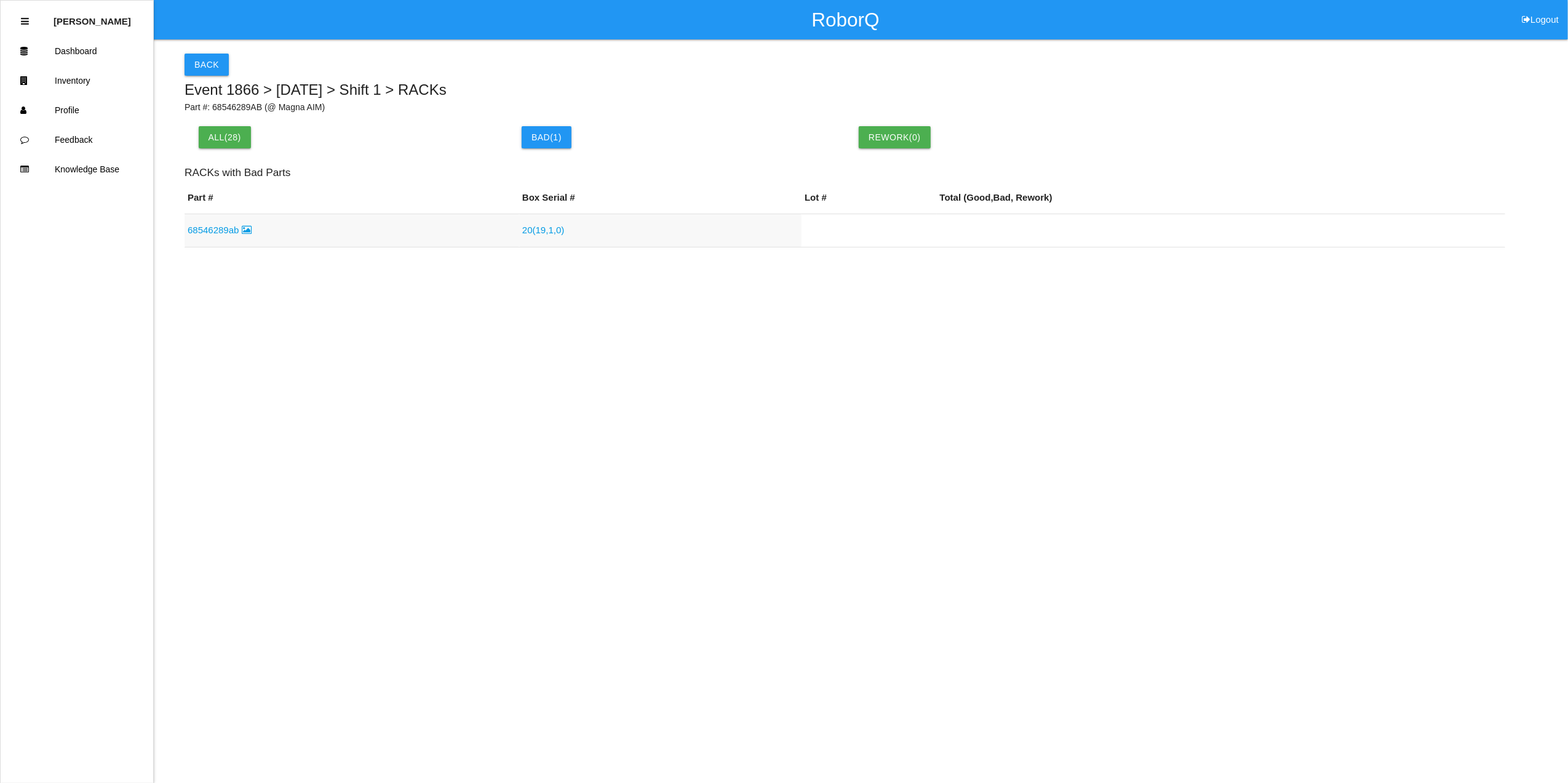
click at [219, 227] on link "68546289ab" at bounding box center [219, 229] width 64 height 10
drag, startPoint x: 219, startPoint y: 227, endPoint x: 226, endPoint y: 230, distance: 7.6
click at [219, 227] on html "RoborQ Logout [PERSON_NAME] Dashboard Inventory Profile Feedback Knowledge Base…" at bounding box center [784, 154] width 1568 height 309
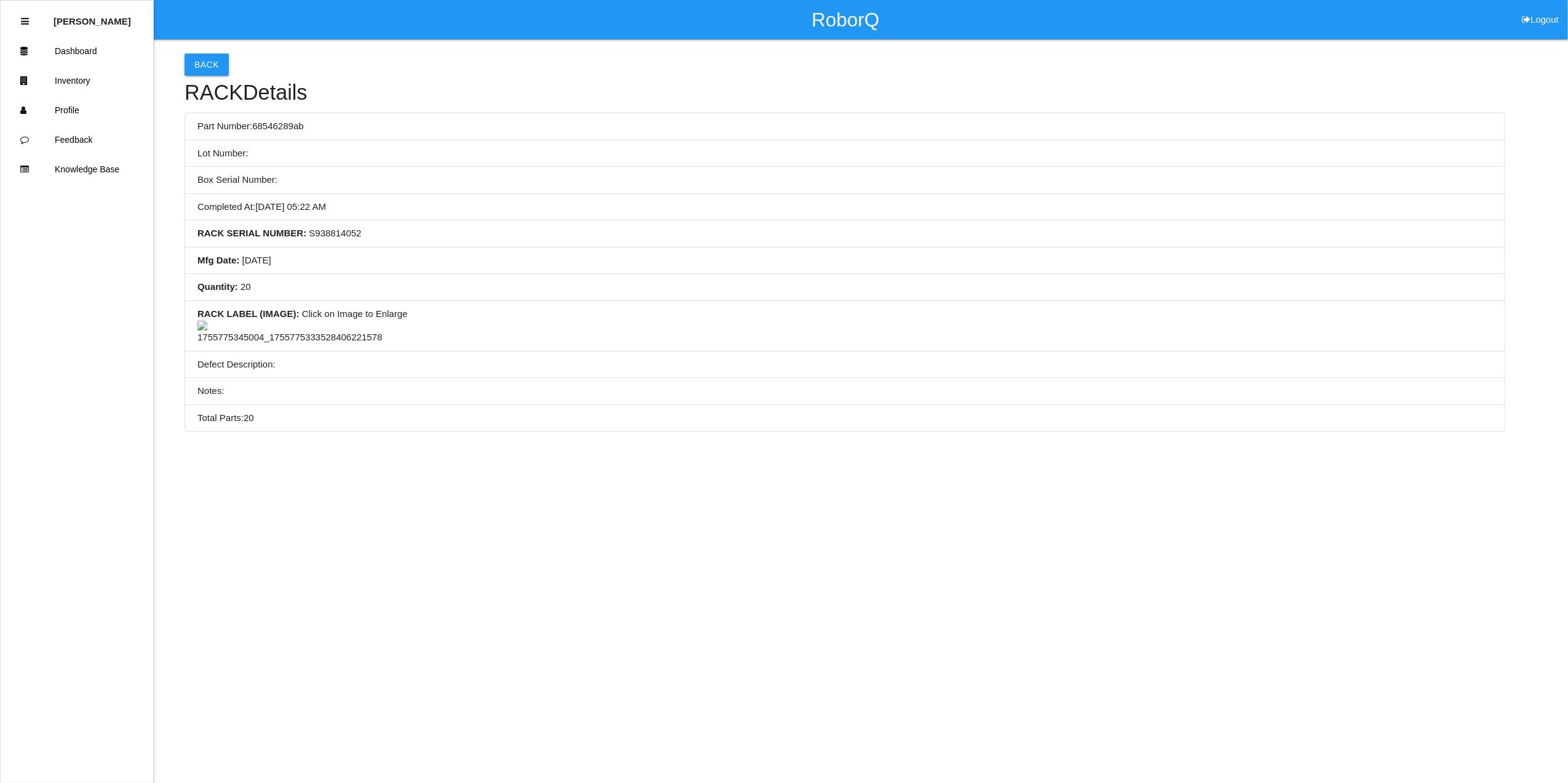
click at [296, 344] on img at bounding box center [289, 333] width 184 height 24
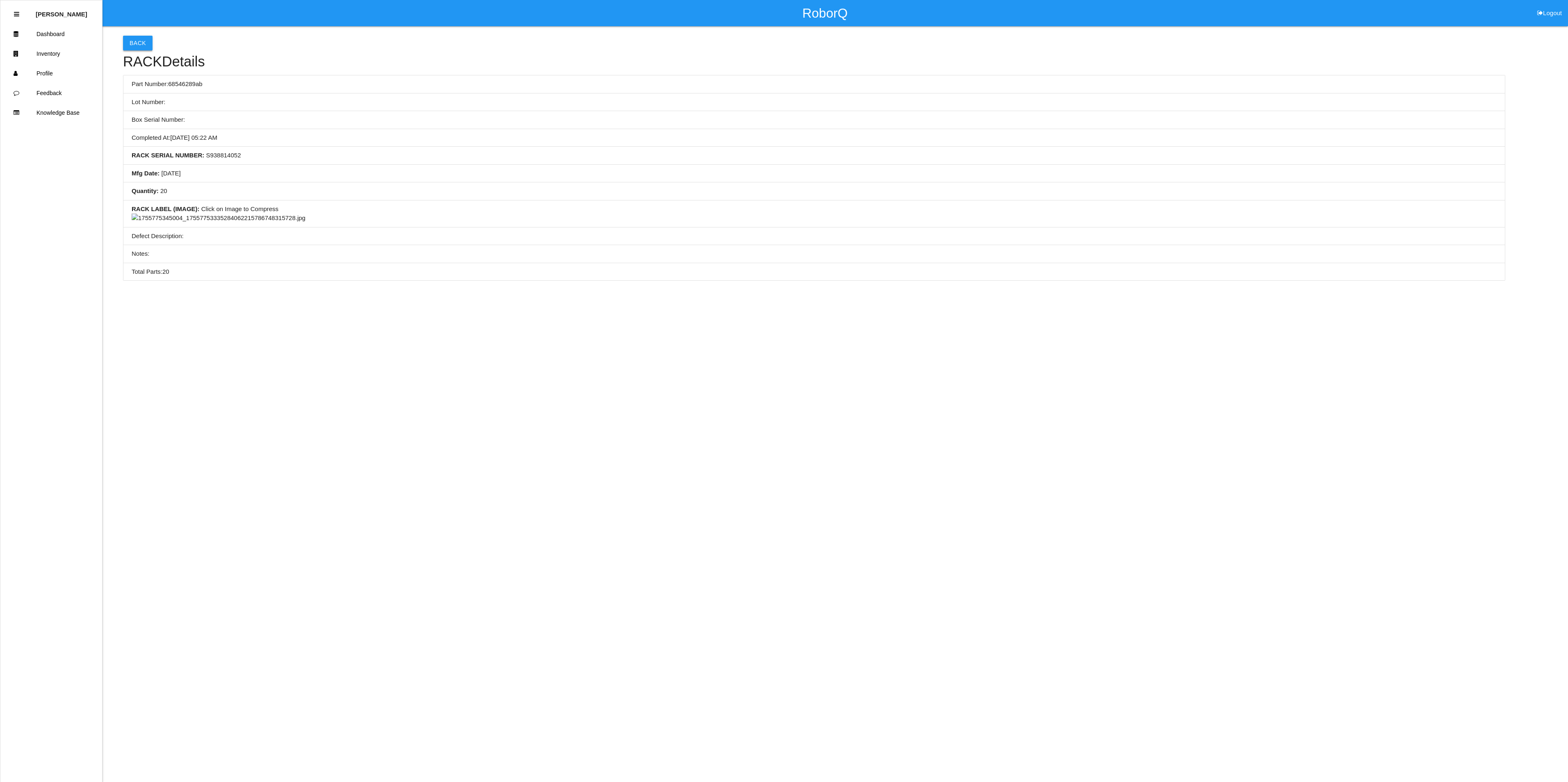
click at [137, 43] on button "Back" at bounding box center [138, 43] width 30 height 15
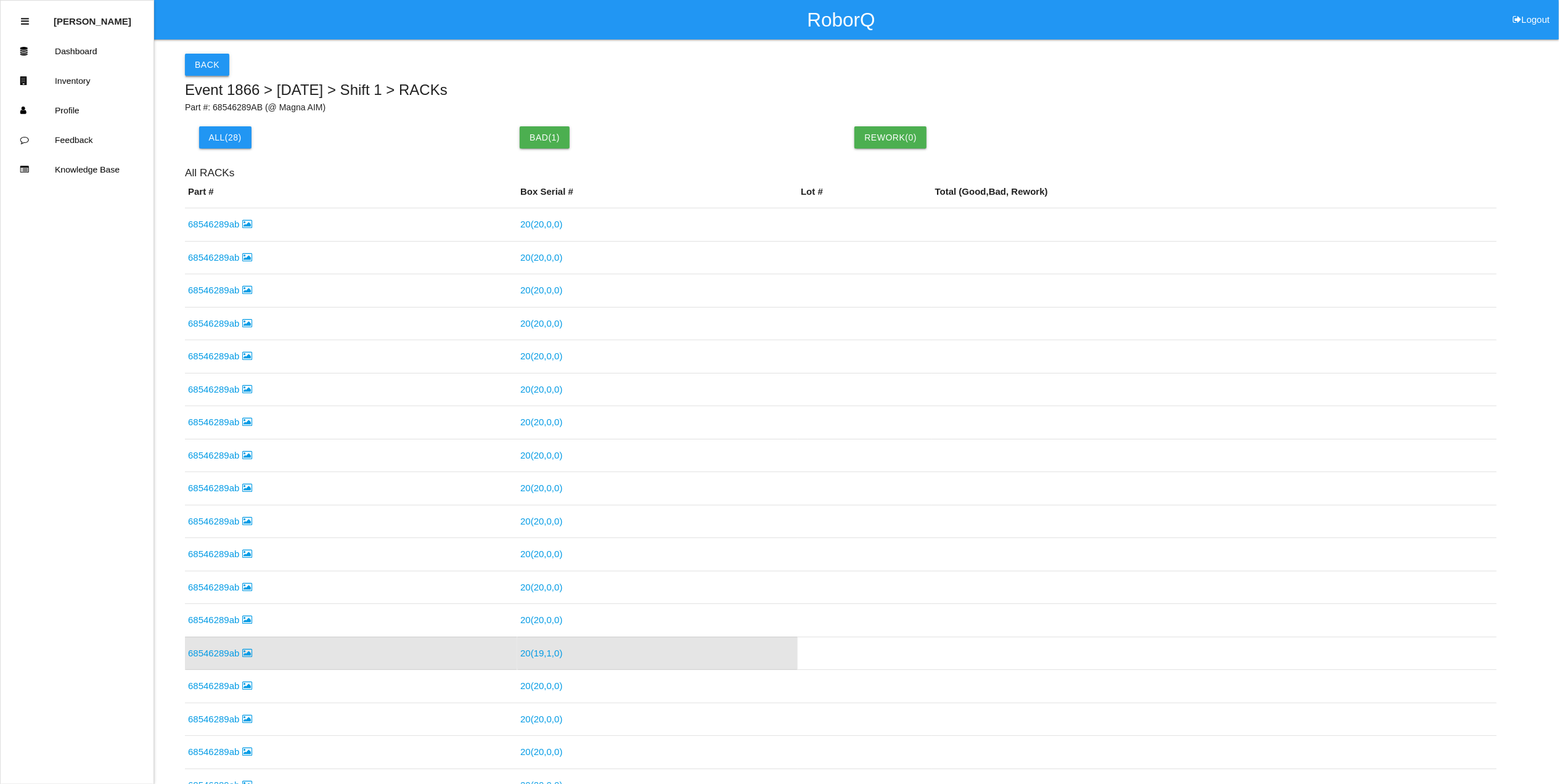
click at [218, 61] on button "Back" at bounding box center [207, 65] width 45 height 22
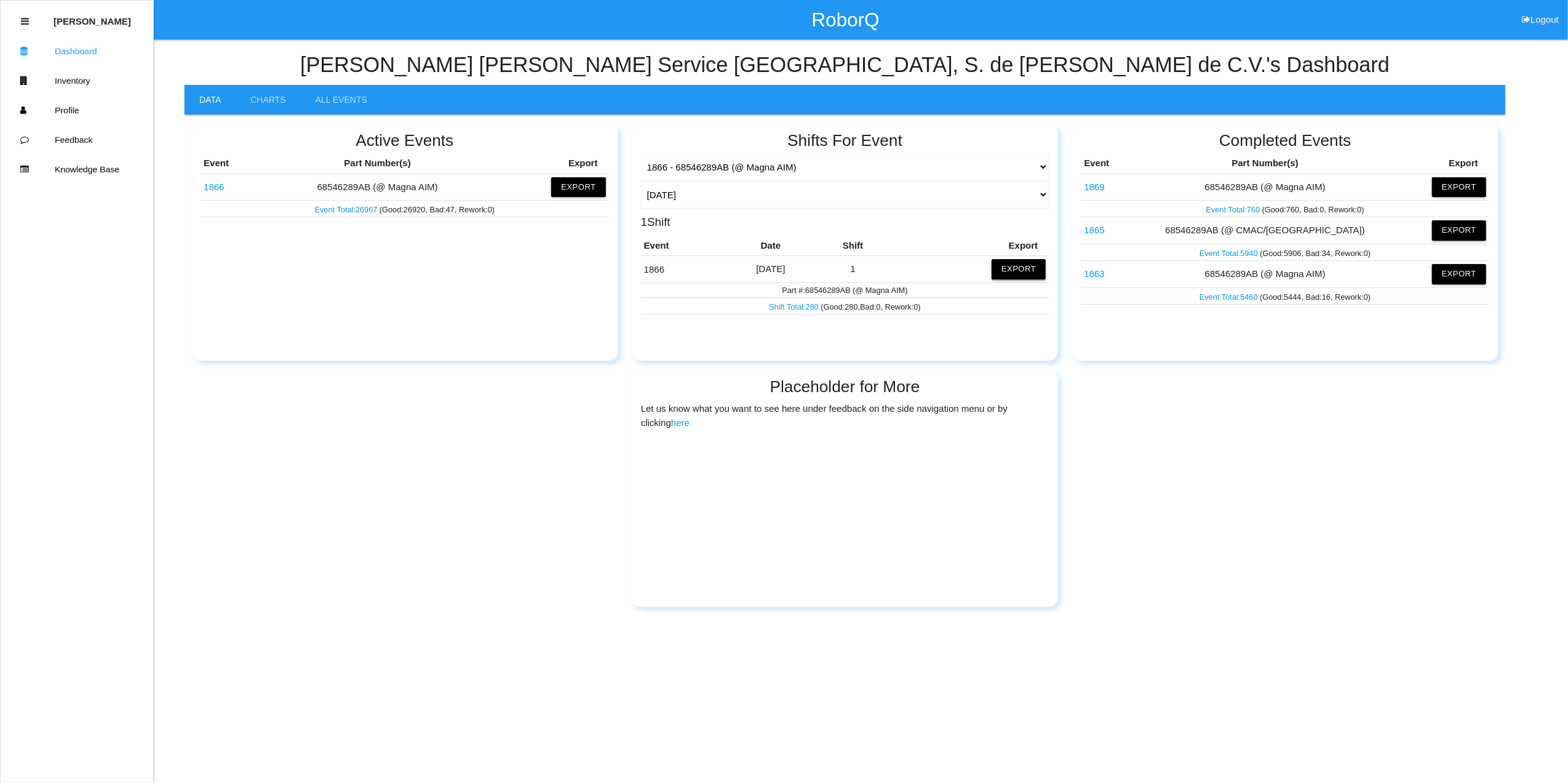
click at [1019, 267] on button "Export" at bounding box center [1018, 270] width 54 height 20
click at [1010, 264] on button "Excel" at bounding box center [1007, 266] width 23 height 10
click at [1041, 188] on select "[DATE] [DATE] Range Last 7 days (09/03-09/10) Last 30 days (08/11-09/10) Last 6…" at bounding box center [845, 195] width 408 height 27
click at [641, 181] on select "[DATE] [DATE] Range Last 7 days (09/03-09/10) Last 30 days (08/11-09/10) Last 6…" at bounding box center [845, 195] width 408 height 27
select select "90"
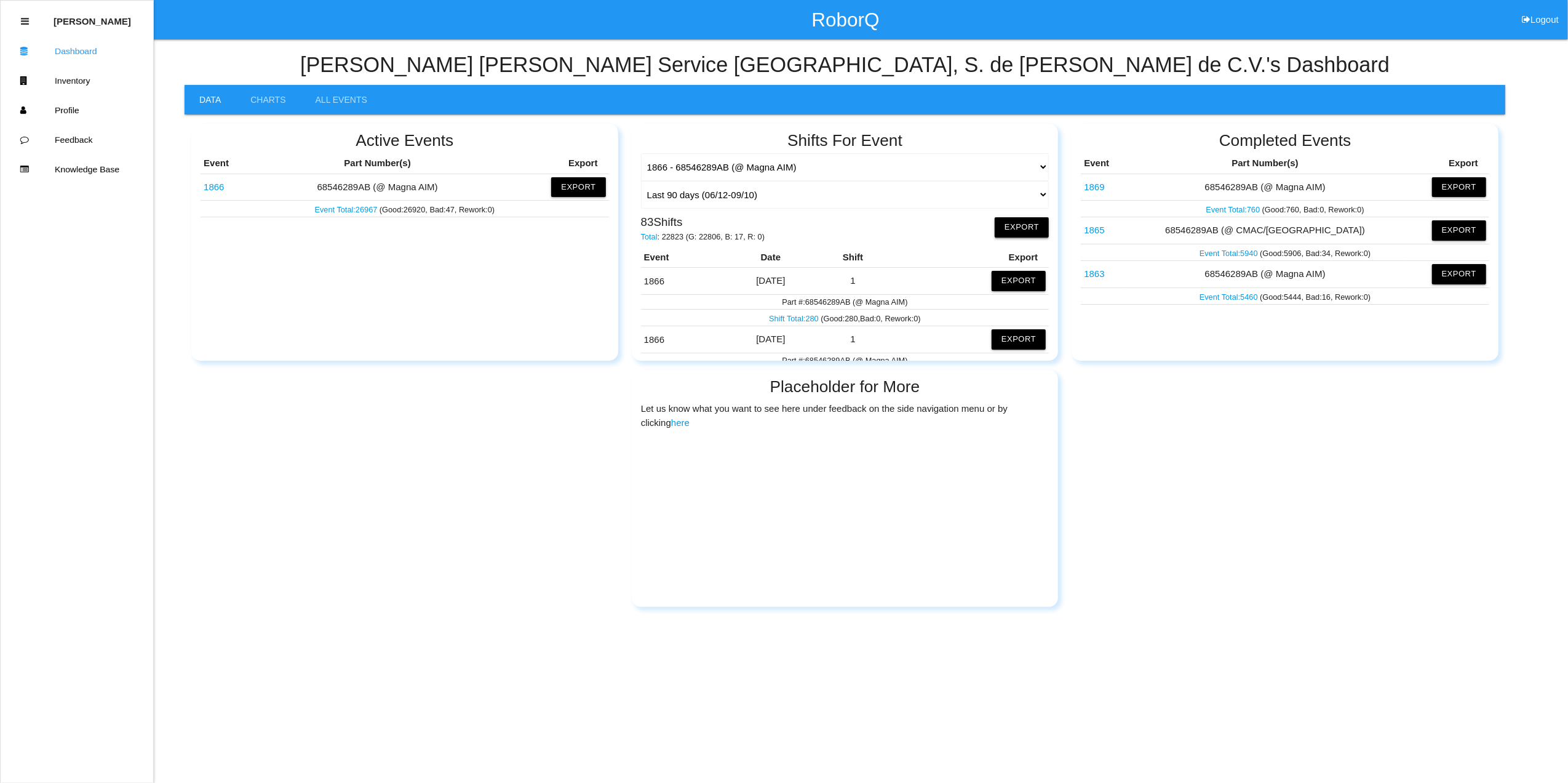
click at [1027, 227] on button "Export" at bounding box center [1021, 227] width 54 height 20
click at [998, 231] on button "Excel" at bounding box center [1009, 228] width 23 height 10
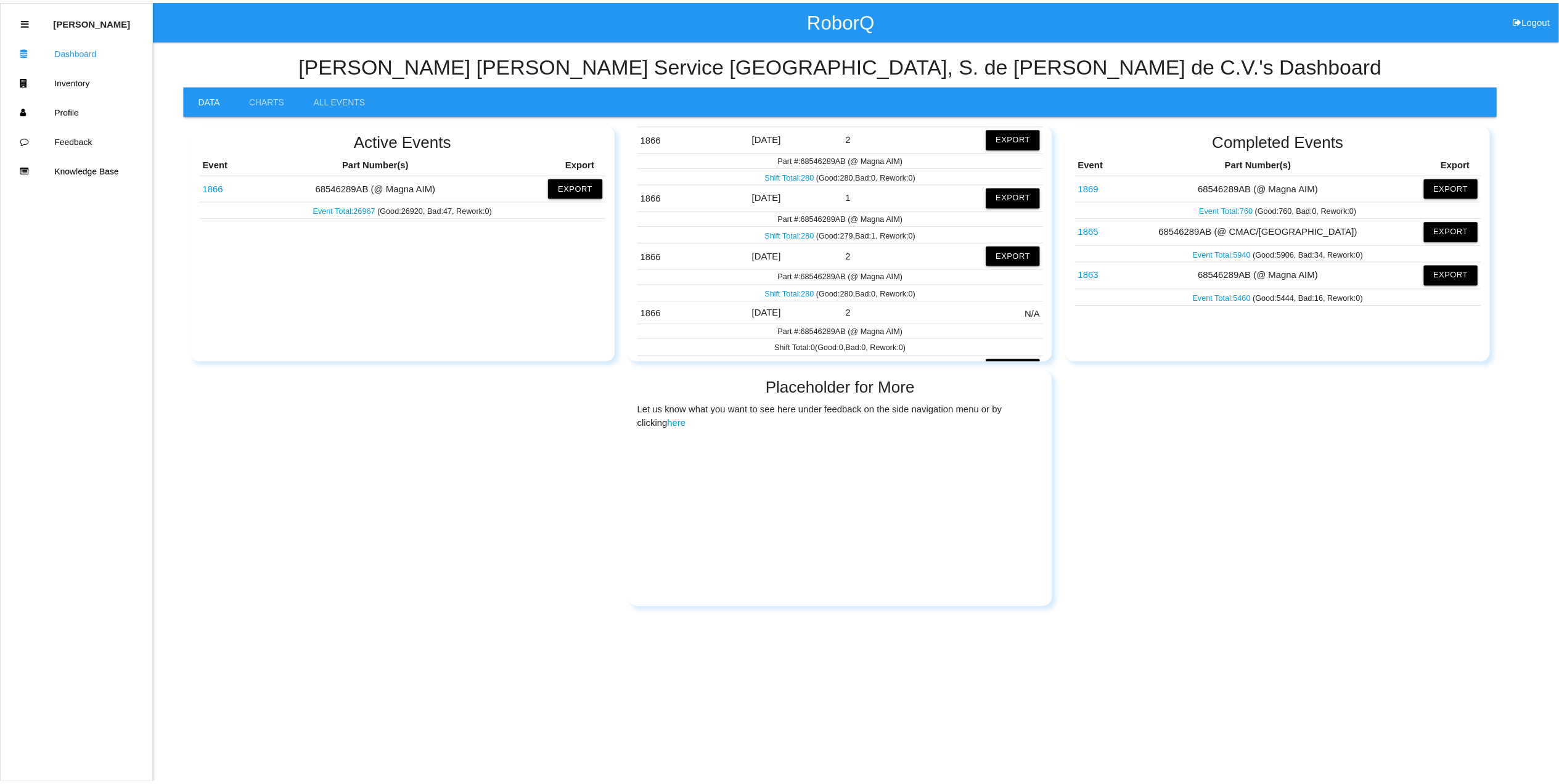
scroll to position [1884, 0]
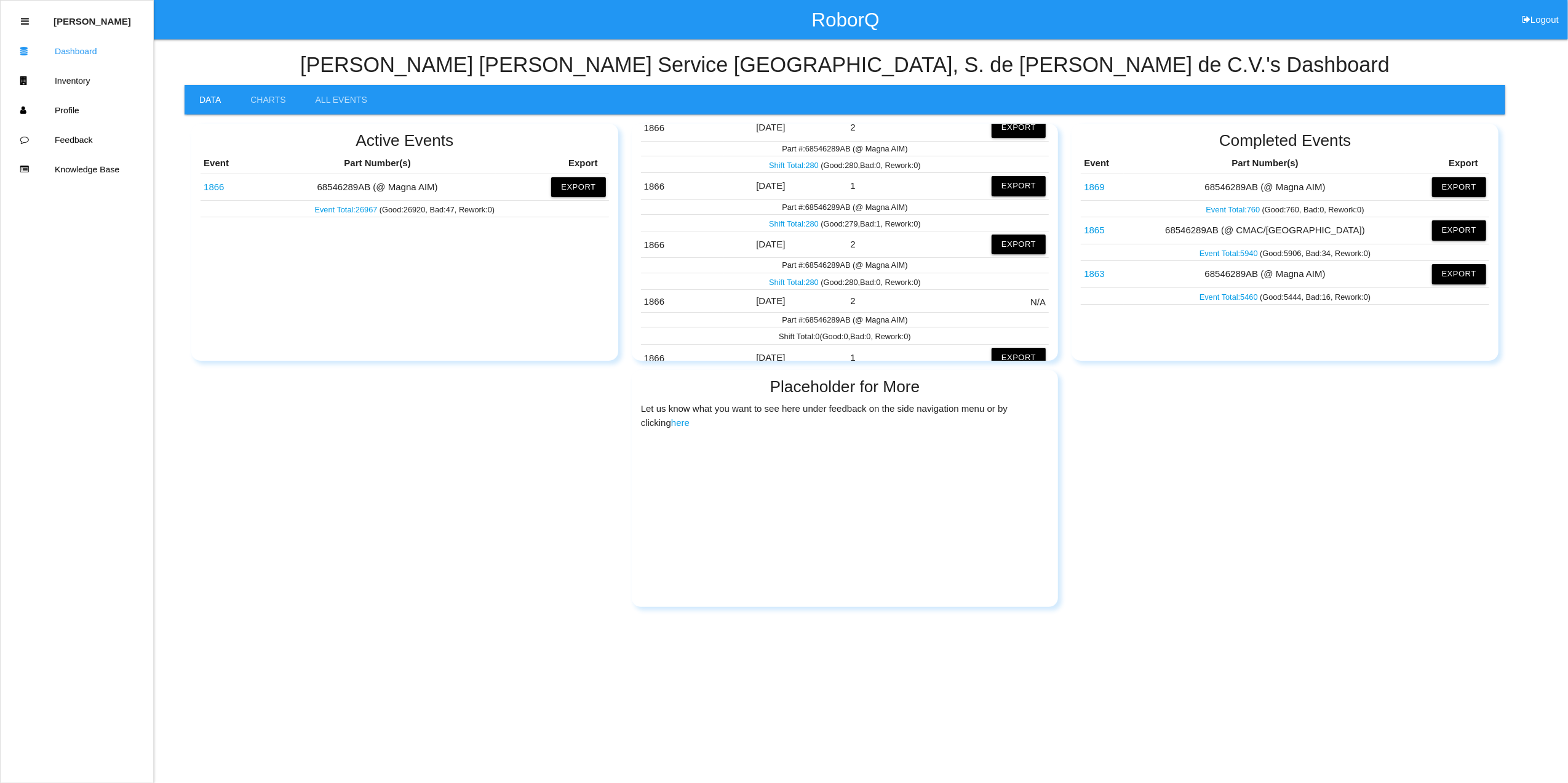
click at [793, 228] on link "Shift Total: 280" at bounding box center [795, 224] width 52 height 9
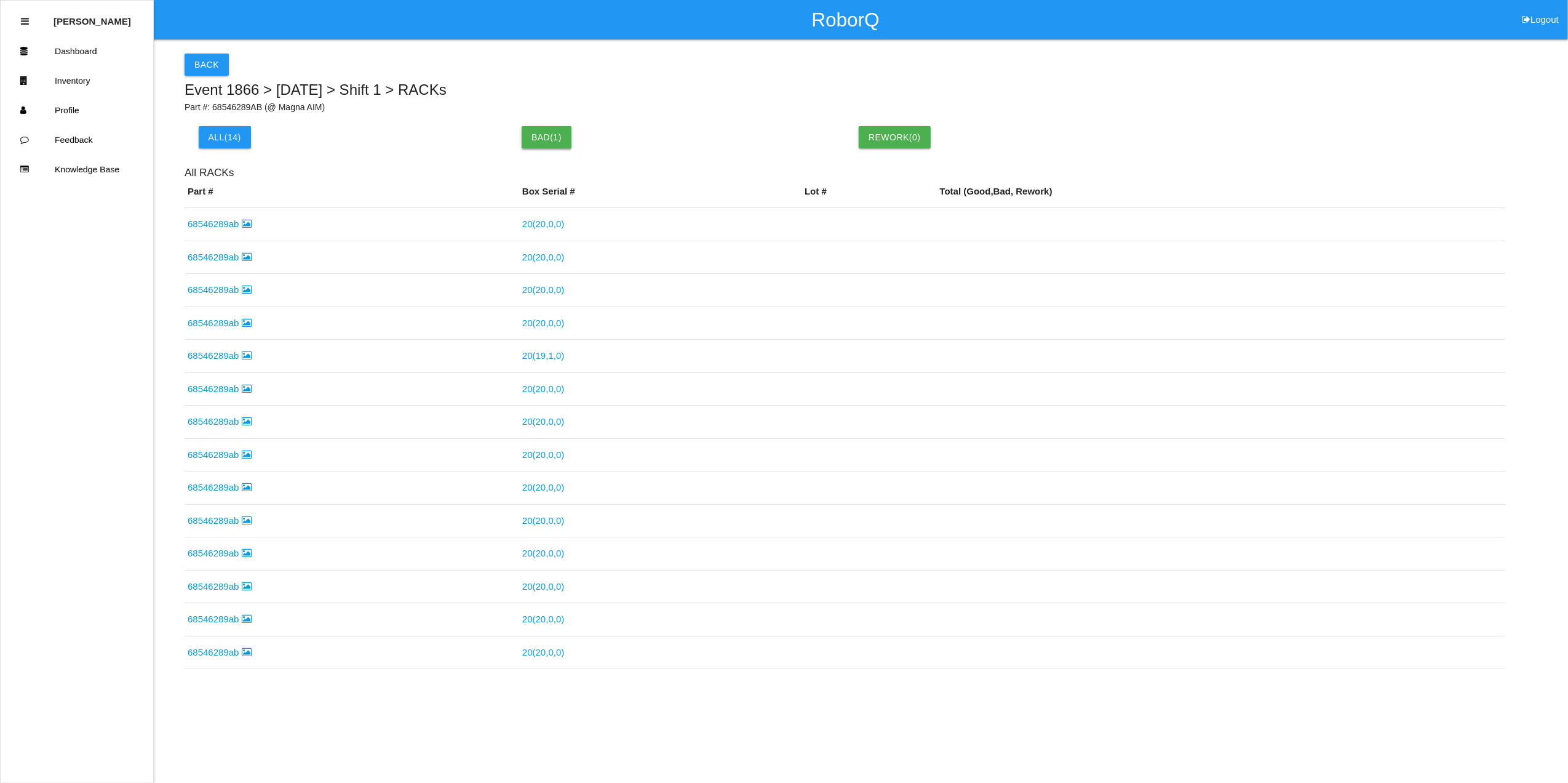
click at [557, 138] on button "Bad ( 1 )" at bounding box center [546, 137] width 50 height 22
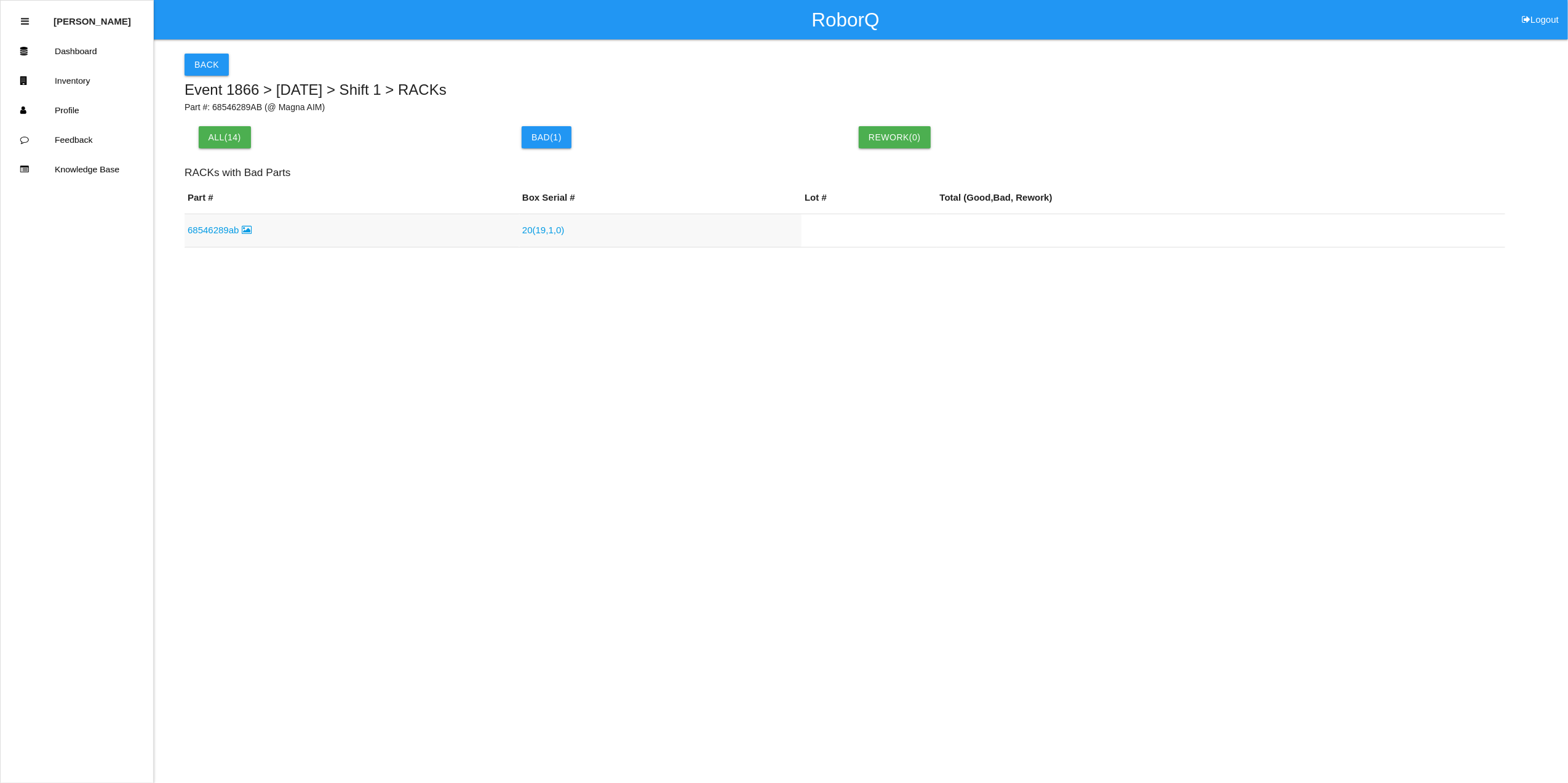
click at [542, 232] on link "20 ( 19 , 1 , 0 )" at bounding box center [543, 229] width 42 height 10
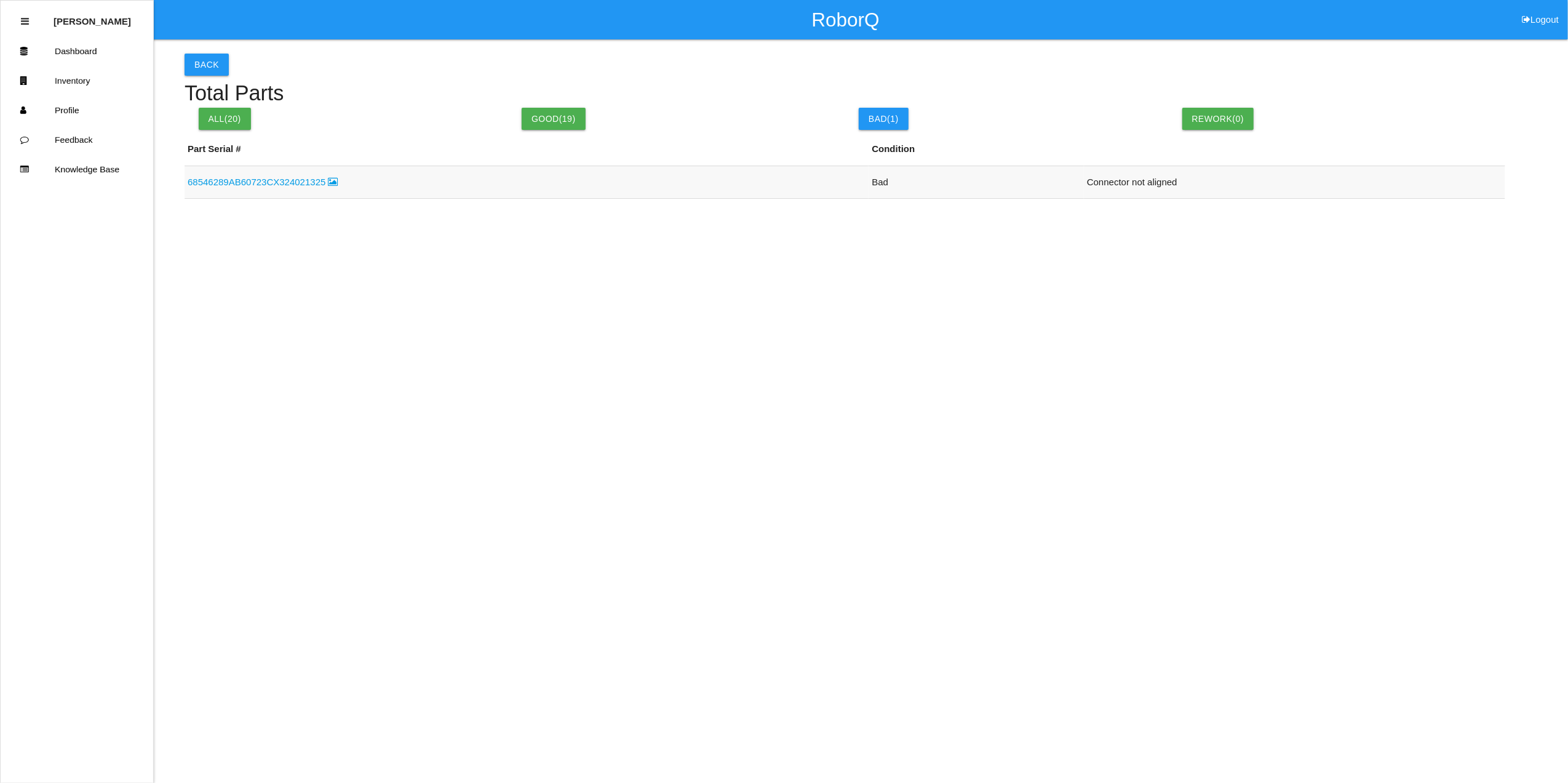
click at [246, 180] on link "68546289AB60723CX324021325" at bounding box center [262, 181] width 151 height 10
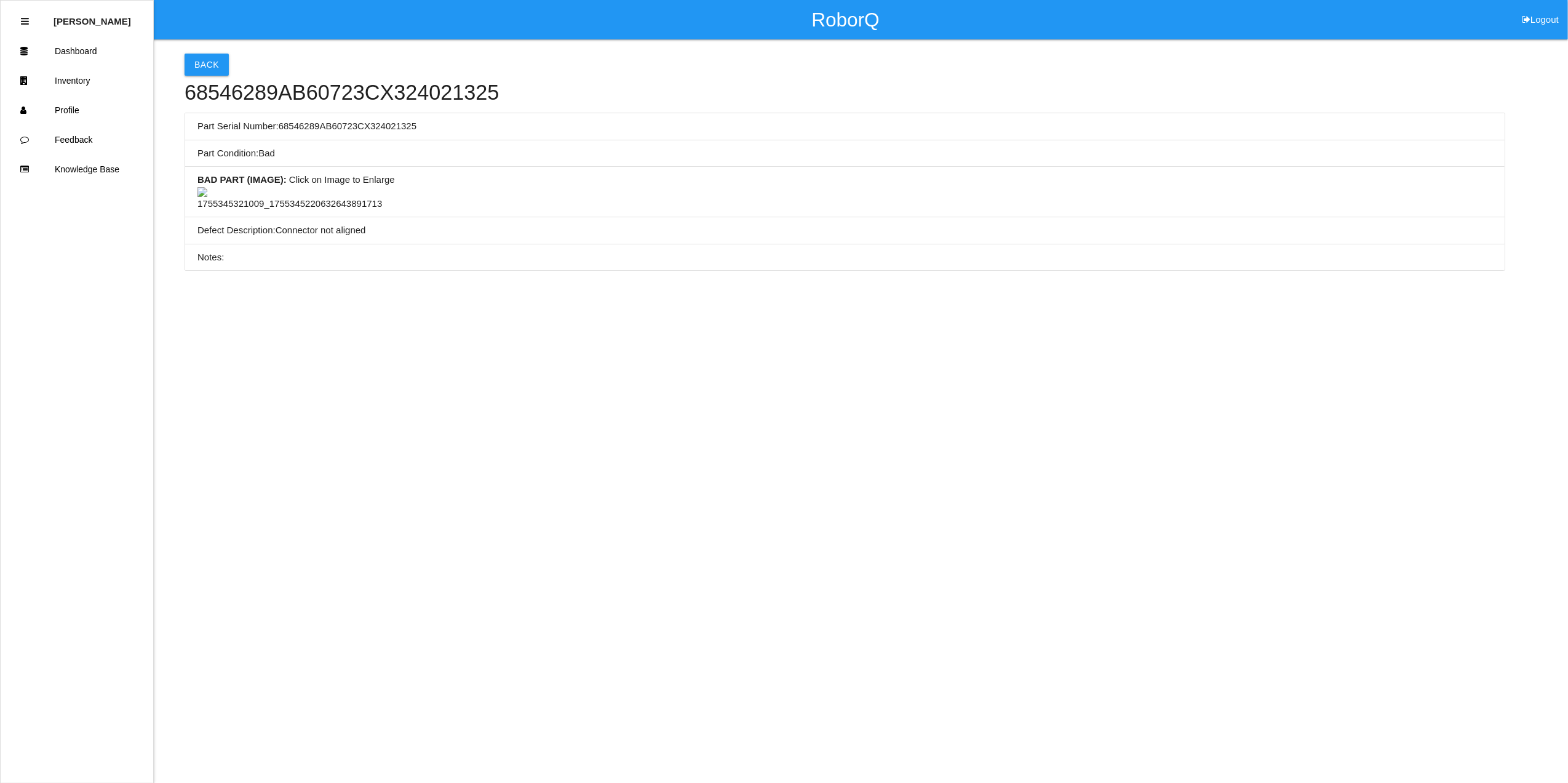
click at [296, 211] on img at bounding box center [289, 199] width 184 height 24
click at [210, 65] on button "Back" at bounding box center [206, 65] width 45 height 22
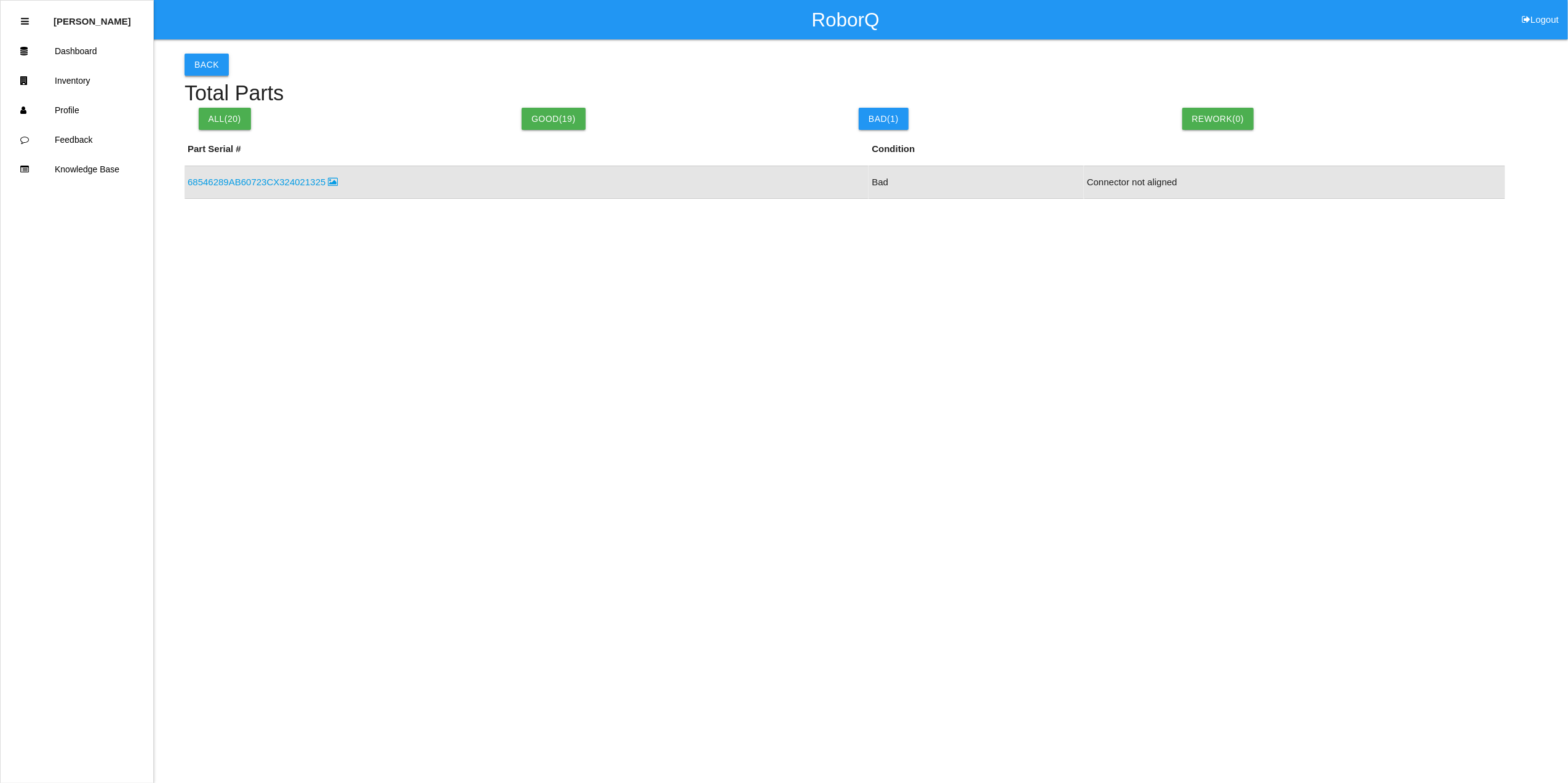
click at [210, 67] on button "Back" at bounding box center [206, 65] width 45 height 22
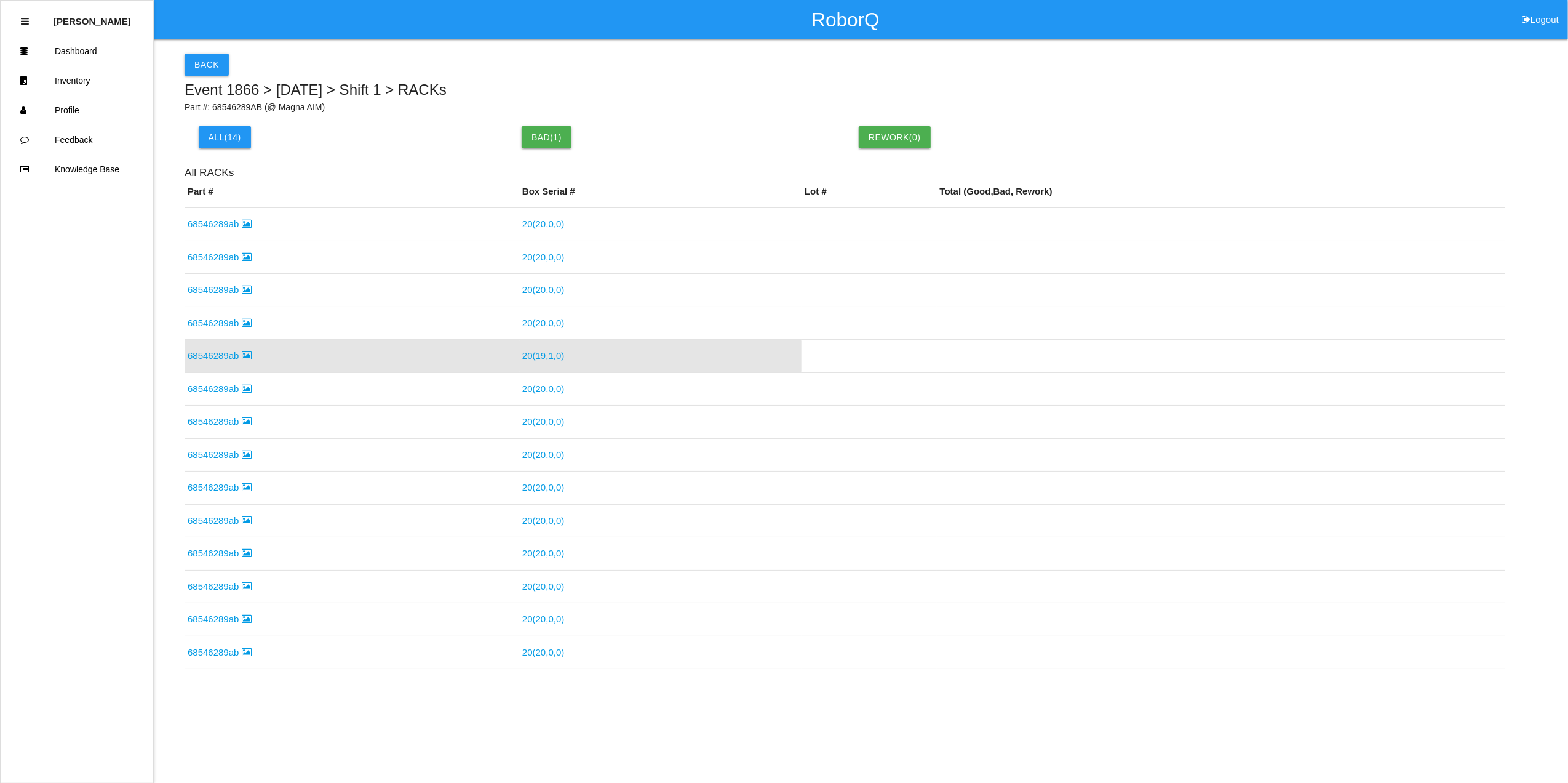
click at [547, 122] on div "All( 14 ) Bad ( 1 ) Rework( 0 )" at bounding box center [845, 140] width 1321 height 47
click at [543, 131] on button "Bad ( 1 )" at bounding box center [546, 137] width 50 height 22
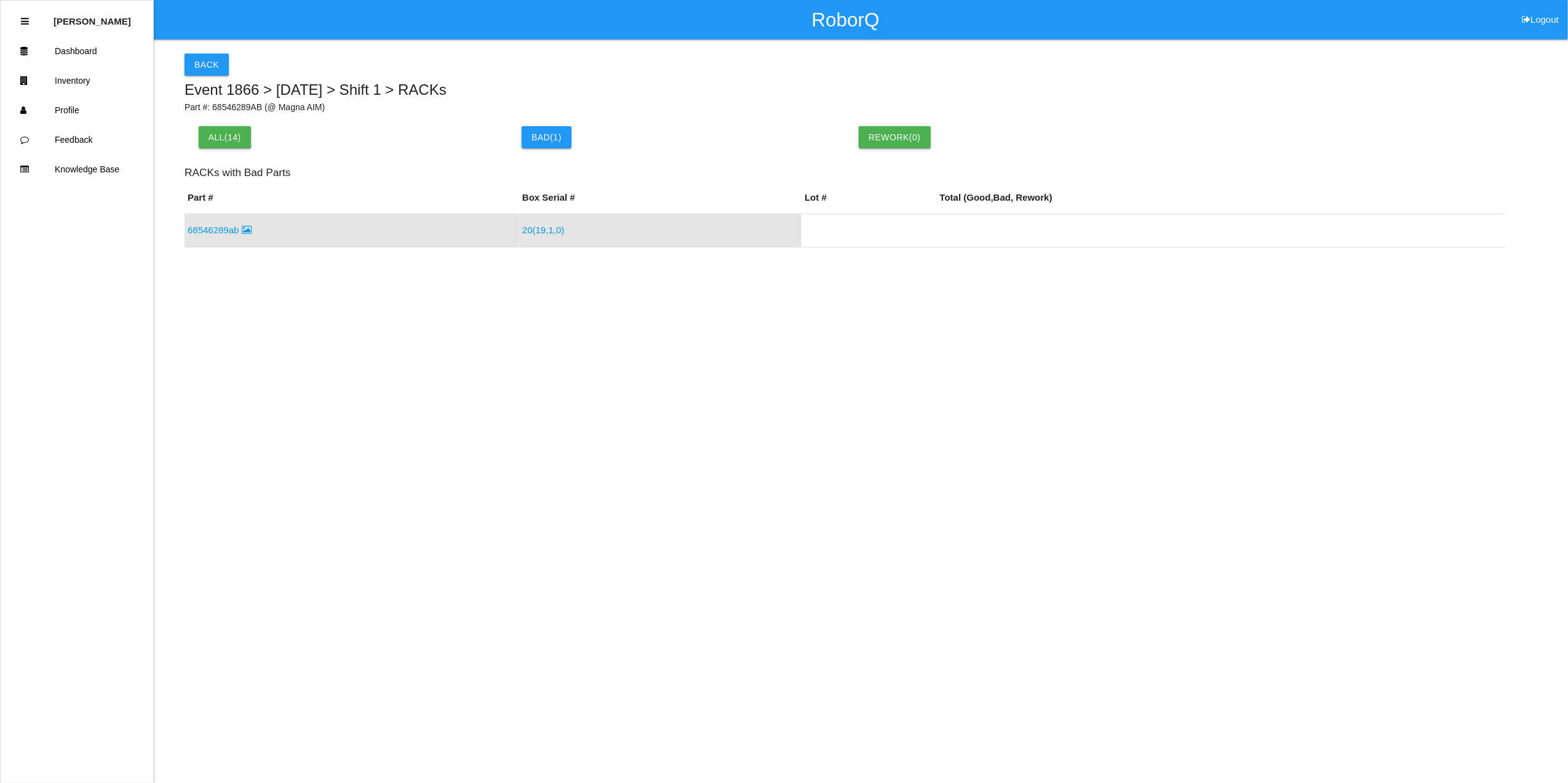
click at [212, 229] on link "68546289ab" at bounding box center [219, 229] width 64 height 10
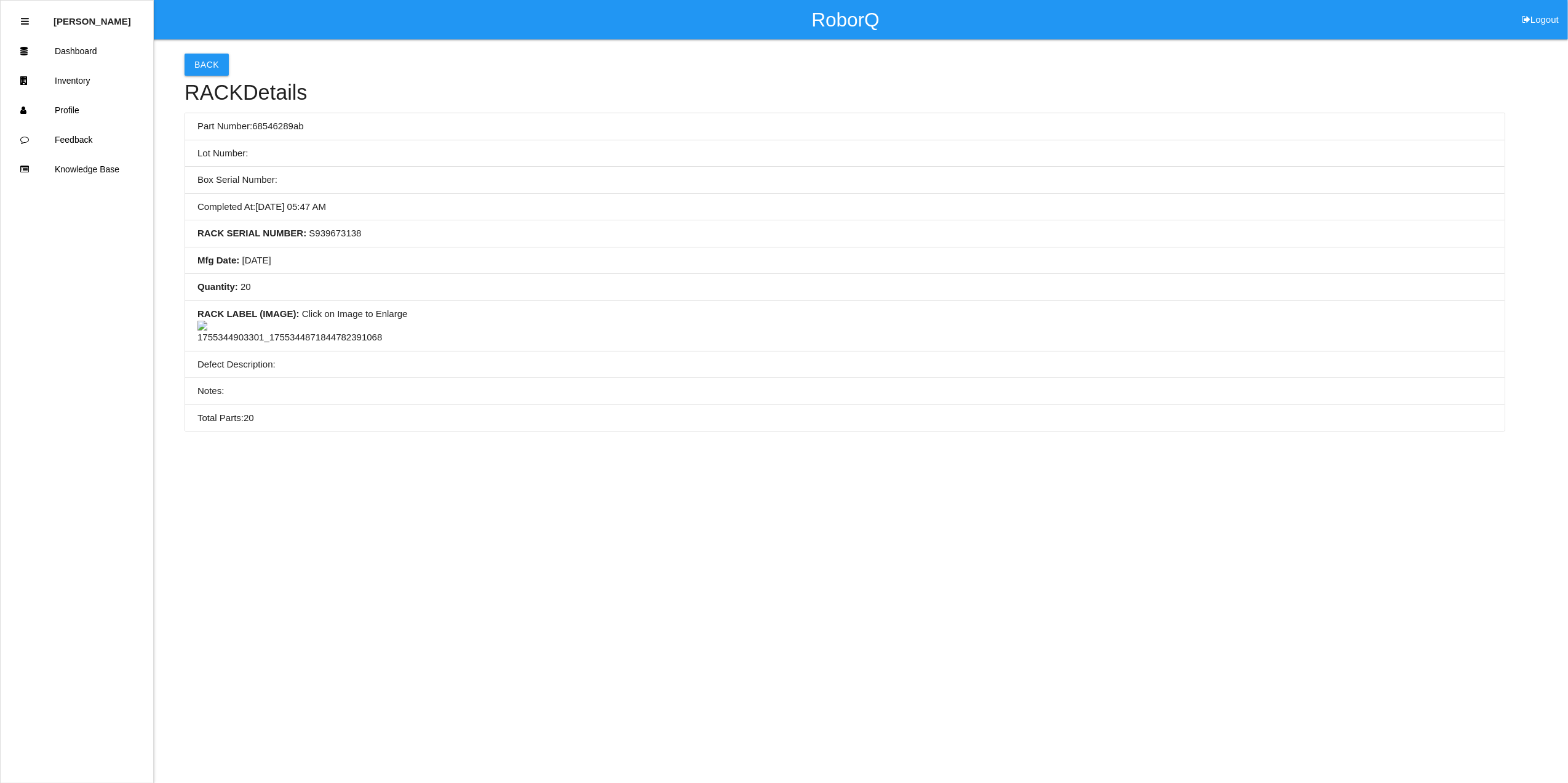
click at [333, 493] on html "RoborQ Logout [PERSON_NAME] Dashboard Inventory Profile Feedback Knowledge Base…" at bounding box center [784, 247] width 1568 height 493
click at [301, 465] on html "RoborQ Logout [PERSON_NAME] Dashboard Inventory Profile Feedback Knowledge Base…" at bounding box center [784, 247] width 1568 height 493
click at [322, 314] on li "RACK LABEL (IMAGE) : Click on Image to Enlarge" at bounding box center [845, 325] width 1320 height 50
drag, startPoint x: 322, startPoint y: 314, endPoint x: 268, endPoint y: 316, distance: 54.0
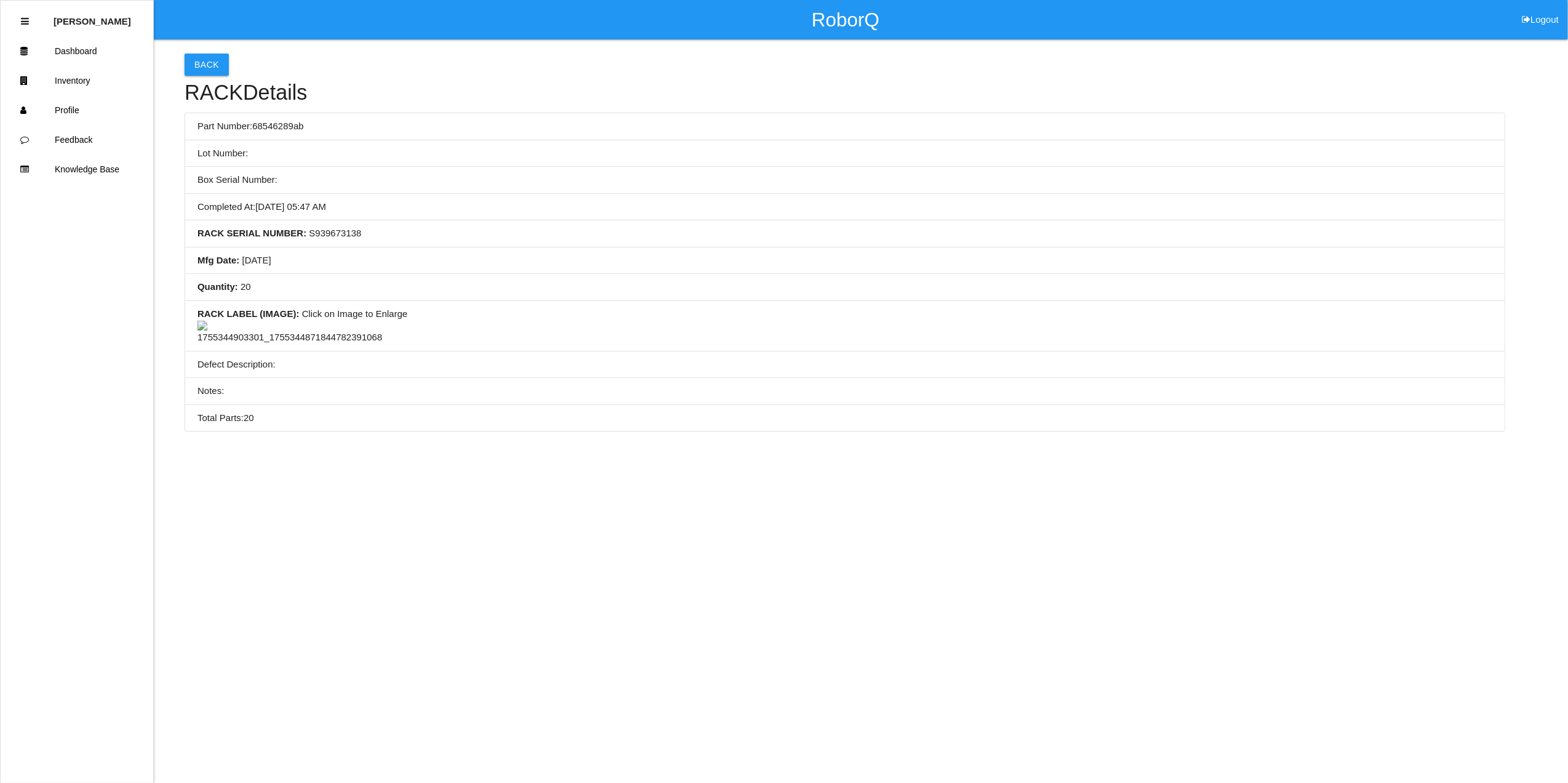
click at [268, 316] on b "RACK LABEL (IMAGE) :" at bounding box center [248, 312] width 102 height 10
click at [300, 344] on img at bounding box center [289, 333] width 184 height 24
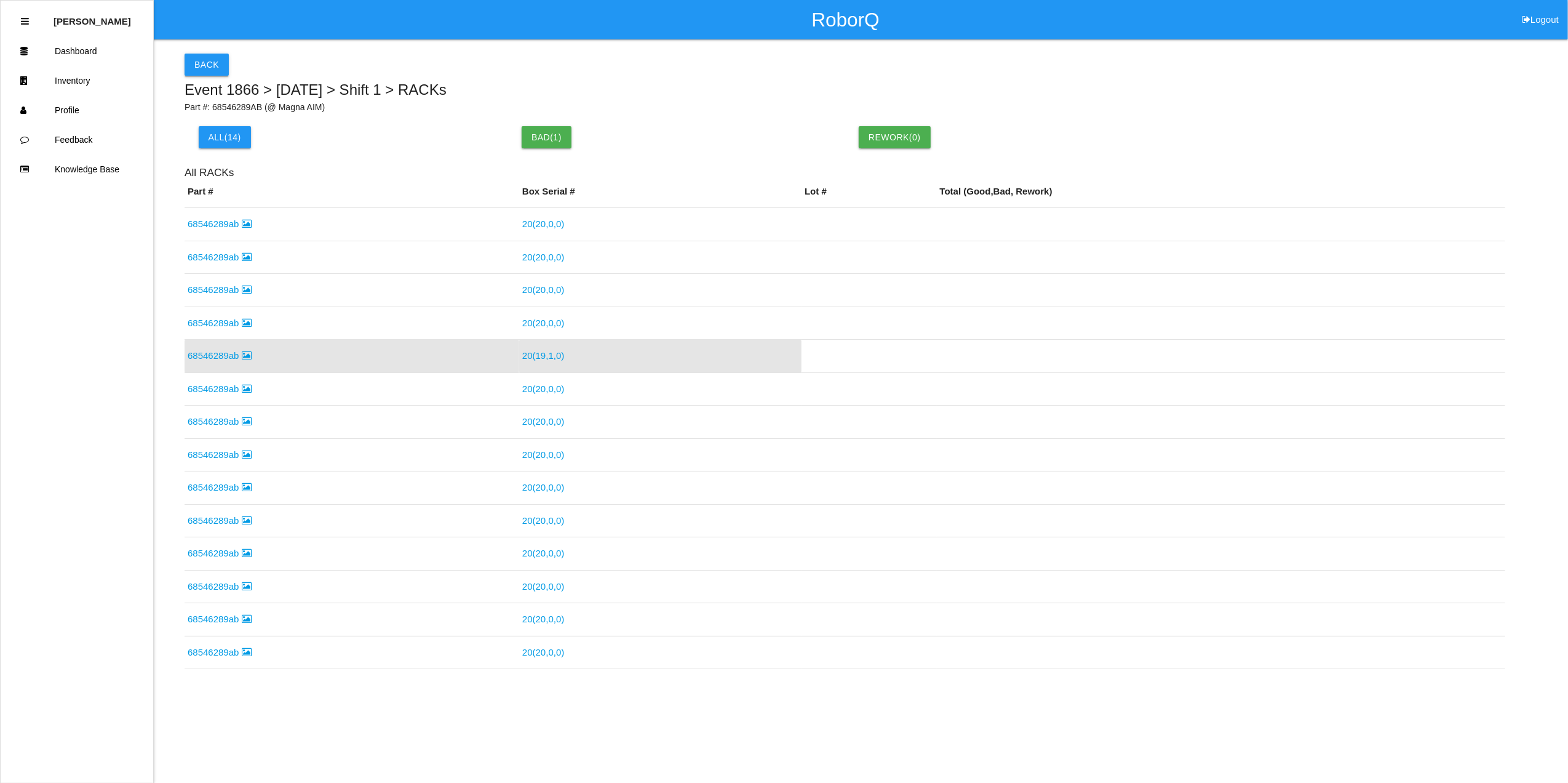
click at [205, 57] on button "Back" at bounding box center [206, 65] width 45 height 22
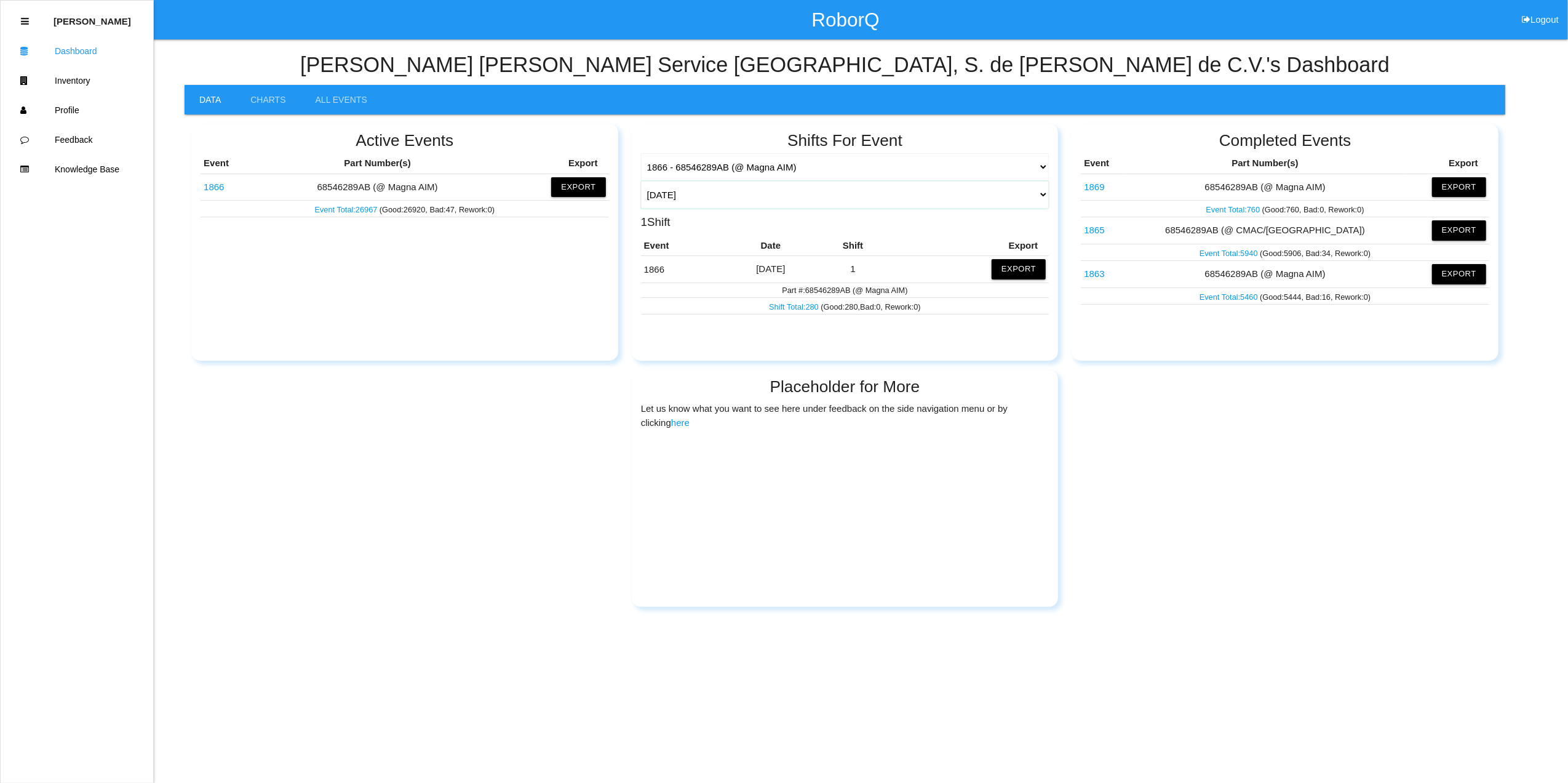
click at [1035, 196] on select "[DATE] [DATE] Range Last 7 days (09/03-09/10) Last 30 days (08/11-09/10) Last 6…" at bounding box center [845, 195] width 408 height 27
click at [1041, 189] on select "[DATE] [DATE] Range Last 7 days (09/03-09/10) Last 30 days (08/11-09/10) Last 6…" at bounding box center [845, 195] width 408 height 27
click at [1045, 195] on select "[DATE] [DATE] Range Last 7 days (09/03-09/10) Last 30 days (08/11-09/10) Last 6…" at bounding box center [845, 195] width 408 height 27
click at [641, 181] on select "[DATE] [DATE] Range Last 7 days (09/03-09/10) Last 30 days (08/11-09/10) Last 6…" at bounding box center [845, 195] width 408 height 27
select select "60"
